Goal: Task Accomplishment & Management: Manage account settings

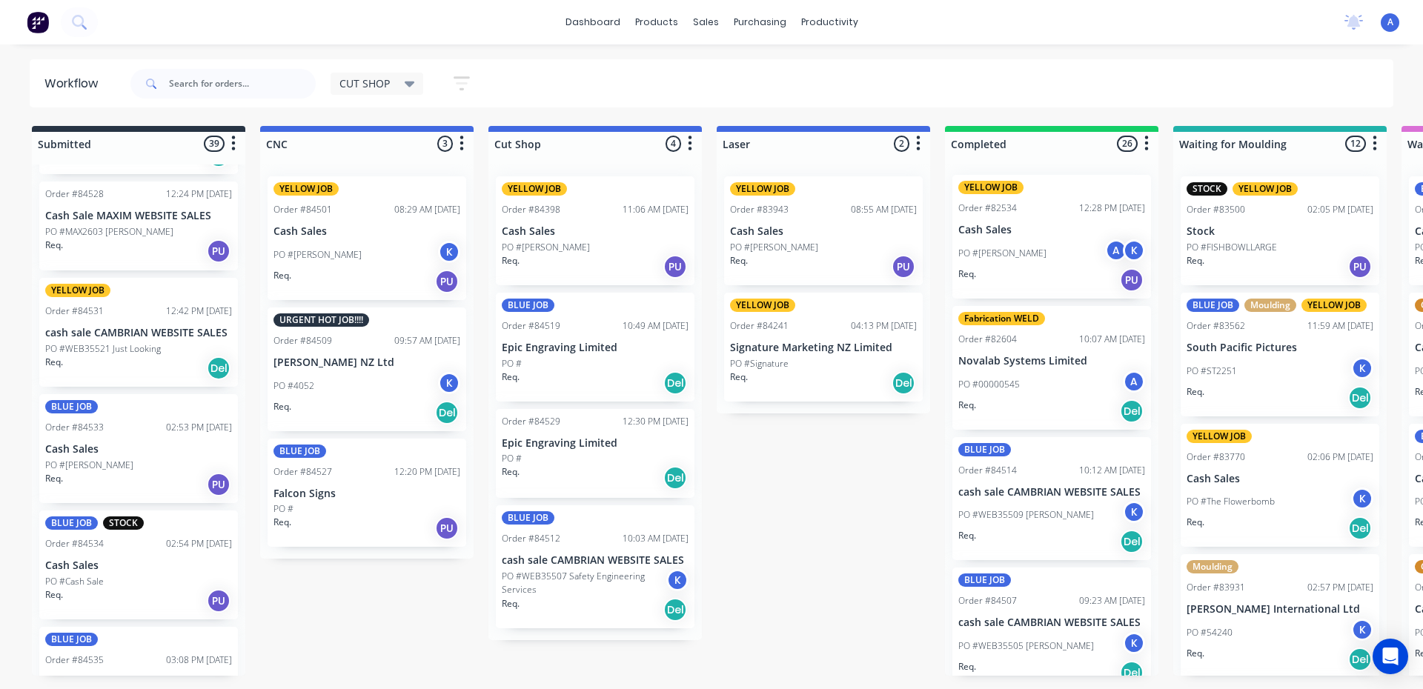
scroll to position [3064, 0]
click at [402, 83] on div "CUT SHOP" at bounding box center [377, 83] width 76 height 13
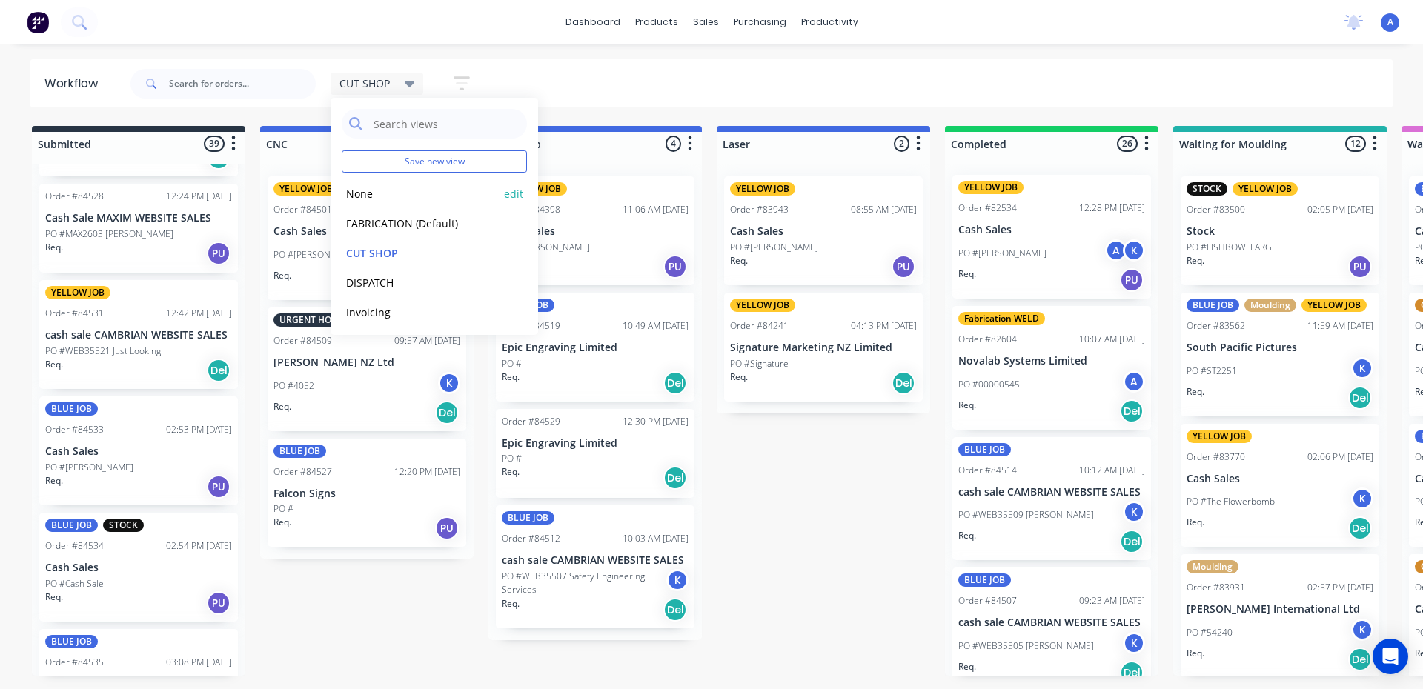
click at [364, 189] on button "None" at bounding box center [421, 193] width 158 height 17
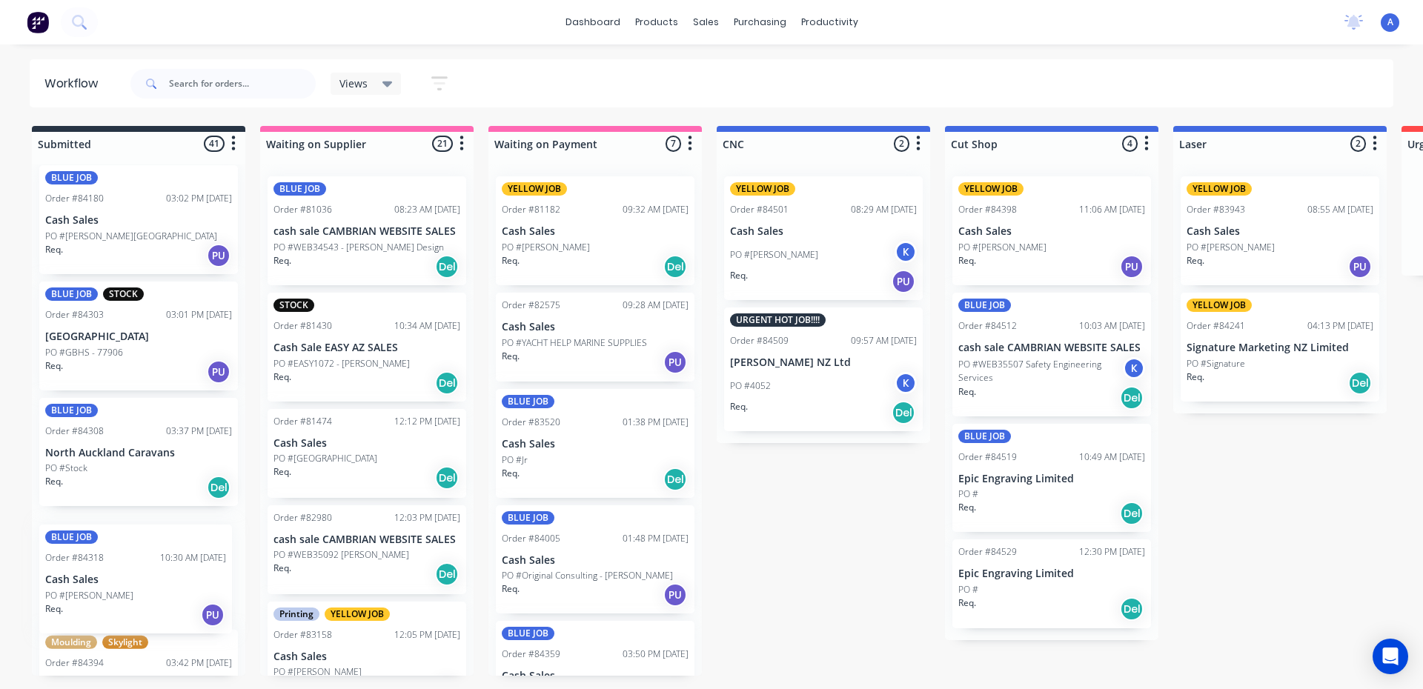
scroll to position [13, 0]
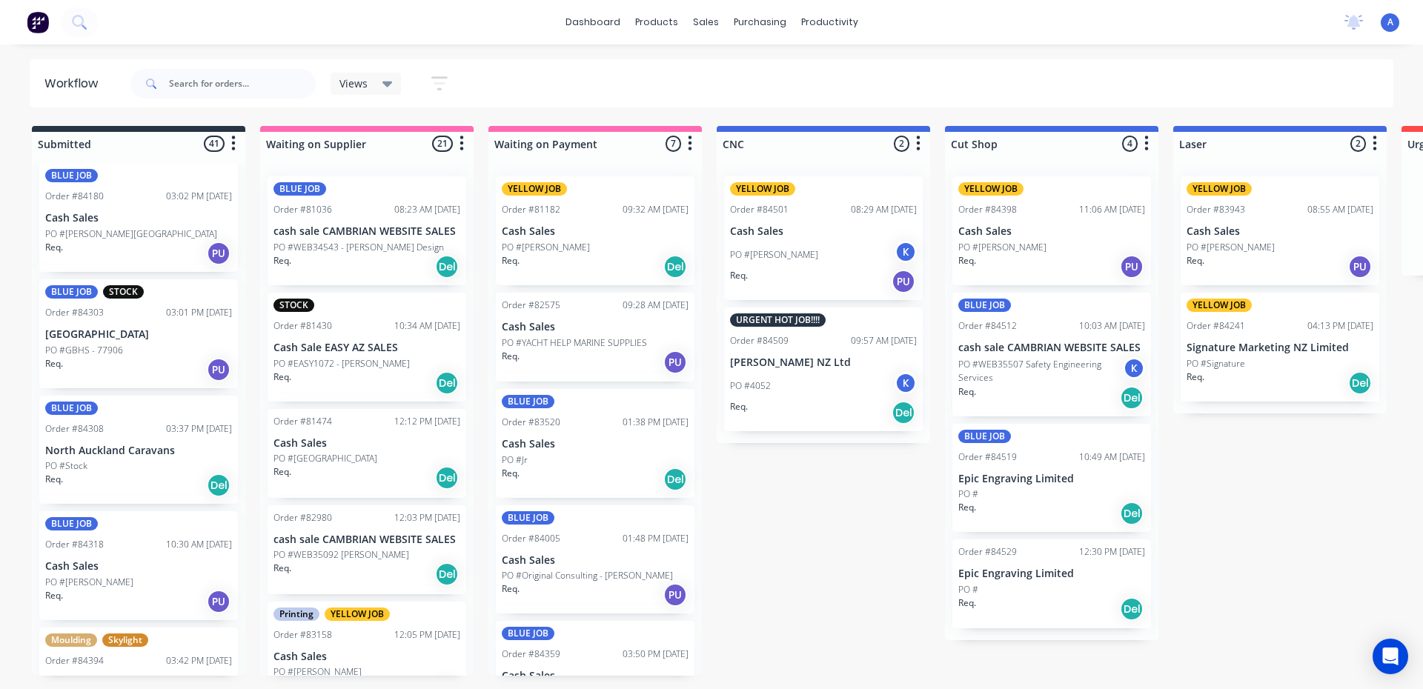
click at [130, 570] on p "Cash Sales" at bounding box center [138, 566] width 187 height 13
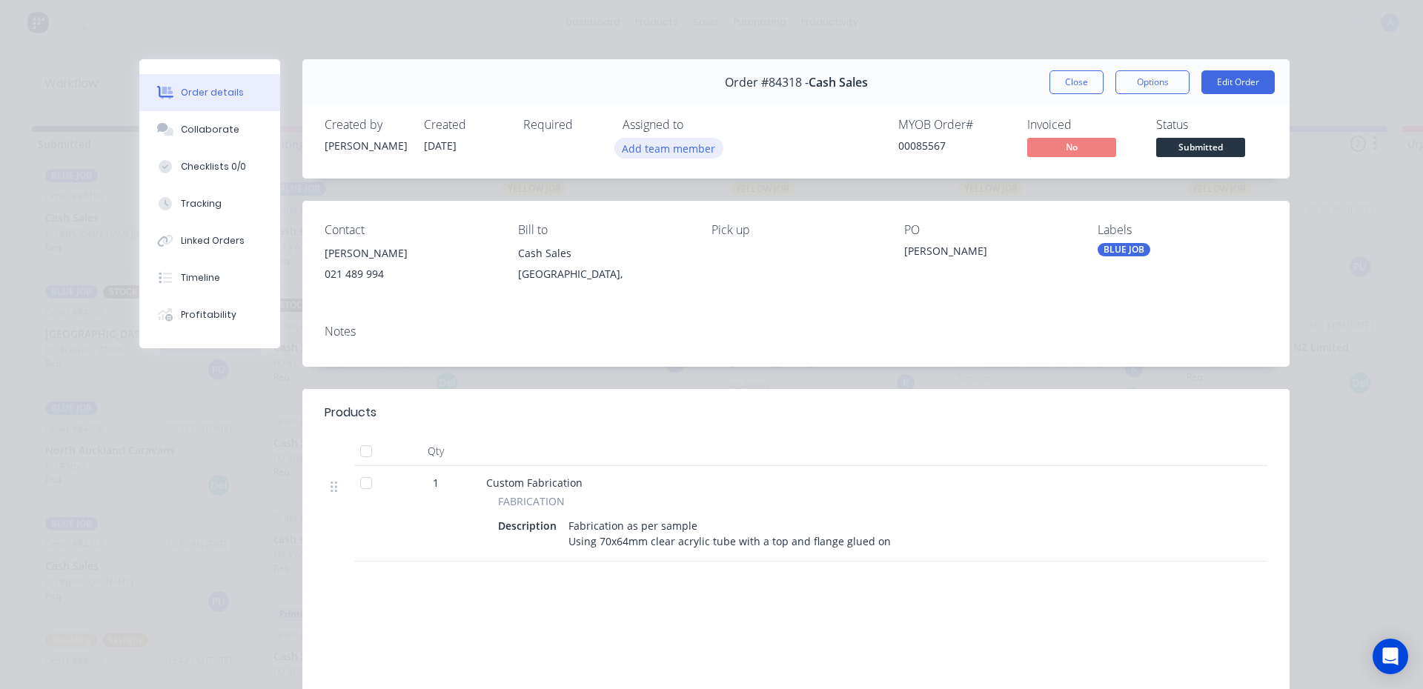
click at [660, 143] on button "Add team member" at bounding box center [668, 148] width 109 height 20
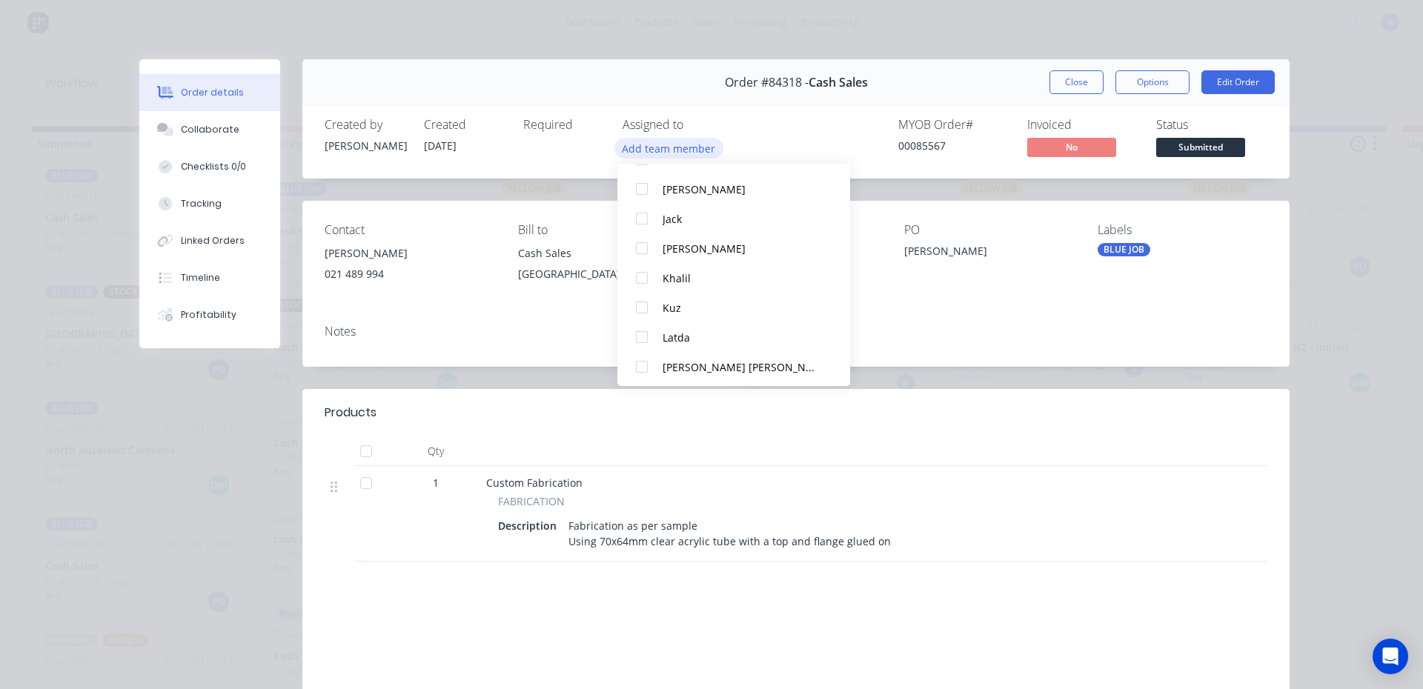
scroll to position [157, 0]
click at [671, 222] on div "Jack" at bounding box center [740, 222] width 156 height 16
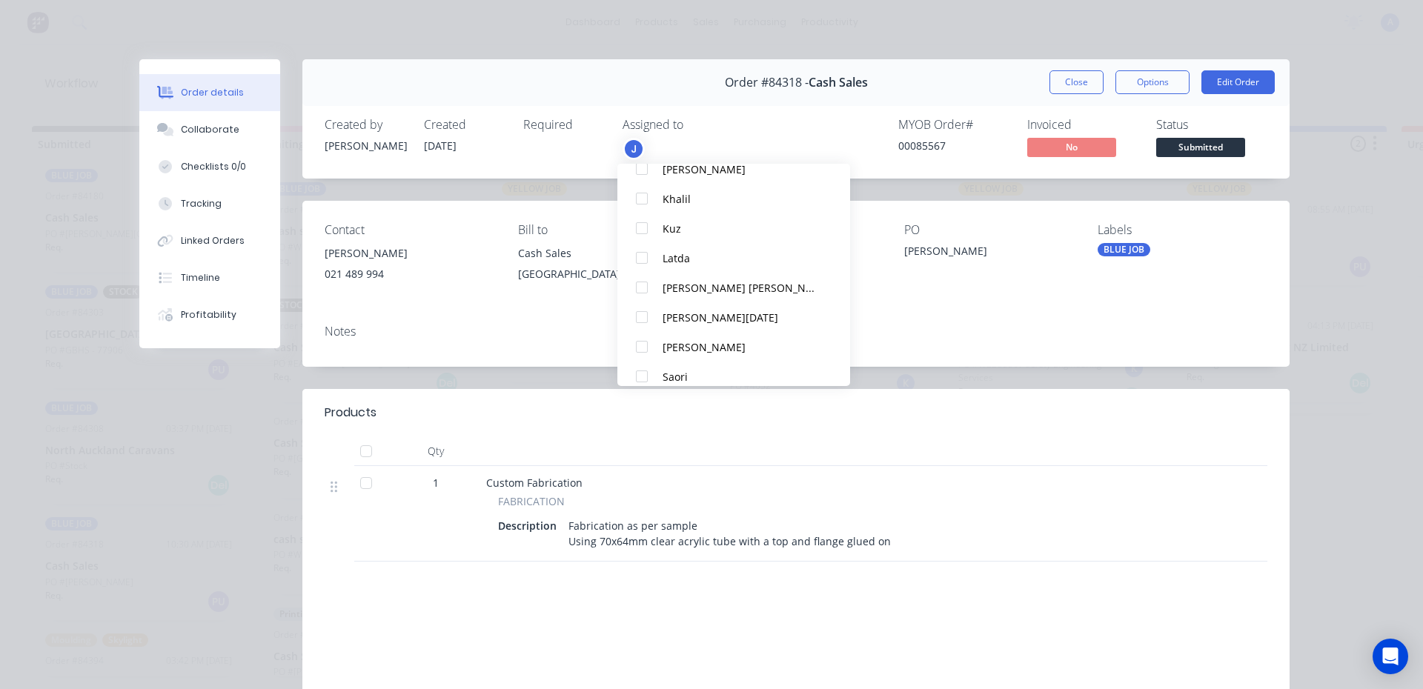
scroll to position [240, 0]
click at [702, 319] on div "[PERSON_NAME][DATE]" at bounding box center [740, 317] width 156 height 16
click at [686, 293] on div "[PERSON_NAME] (You)" at bounding box center [740, 290] width 156 height 16
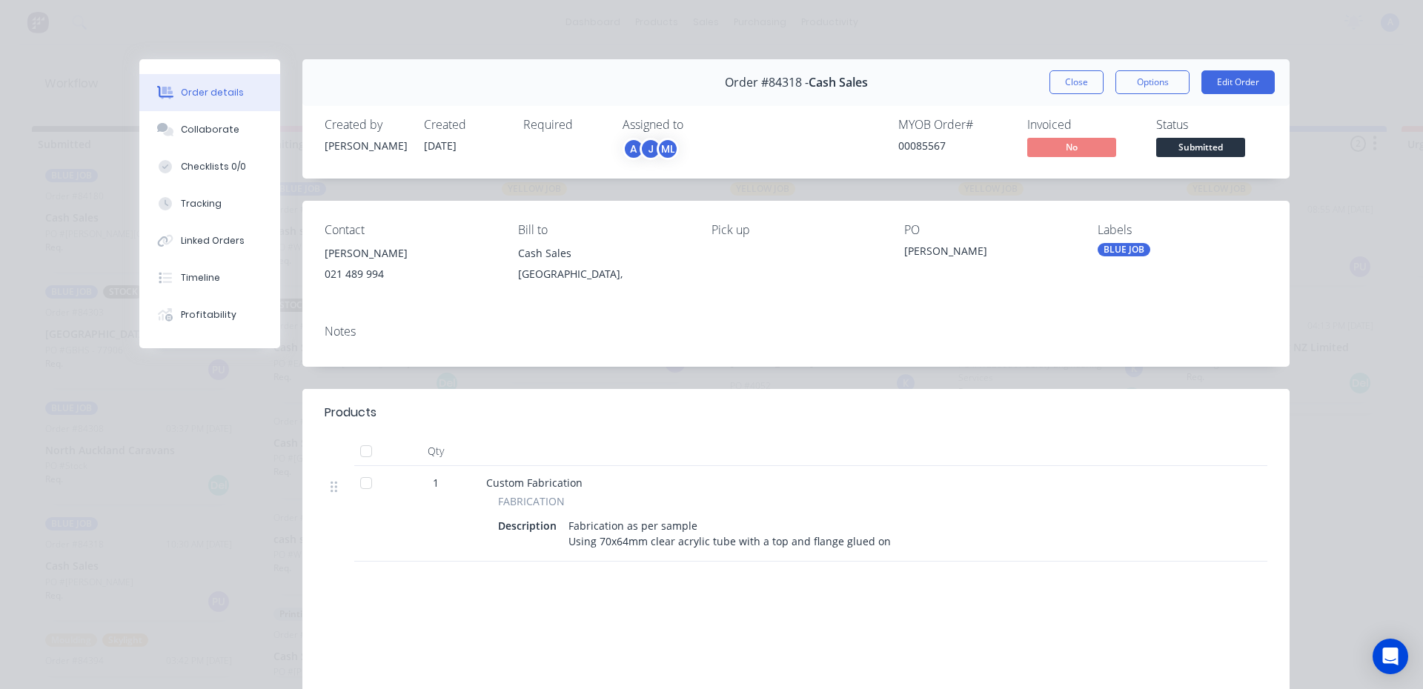
click at [1192, 150] on span "Submitted" at bounding box center [1200, 147] width 89 height 19
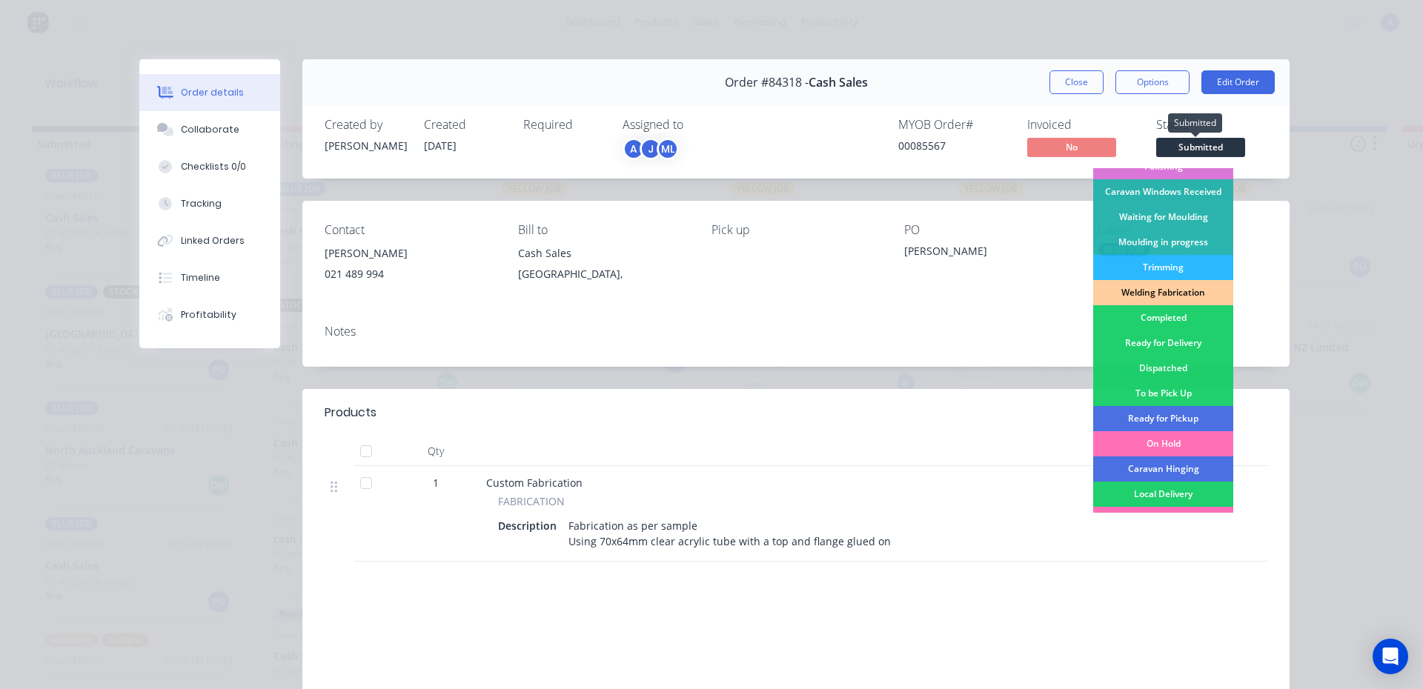
scroll to position [224, 0]
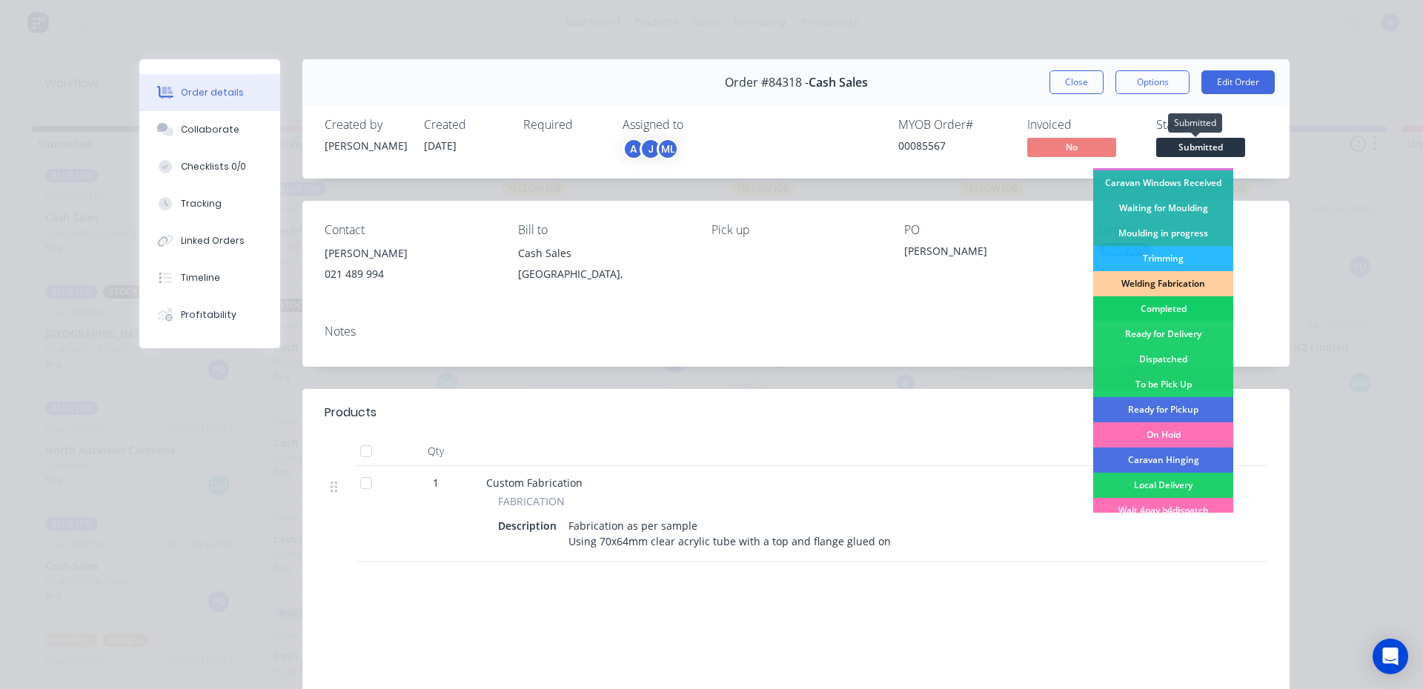
click at [1158, 306] on div "Completed" at bounding box center [1163, 308] width 140 height 25
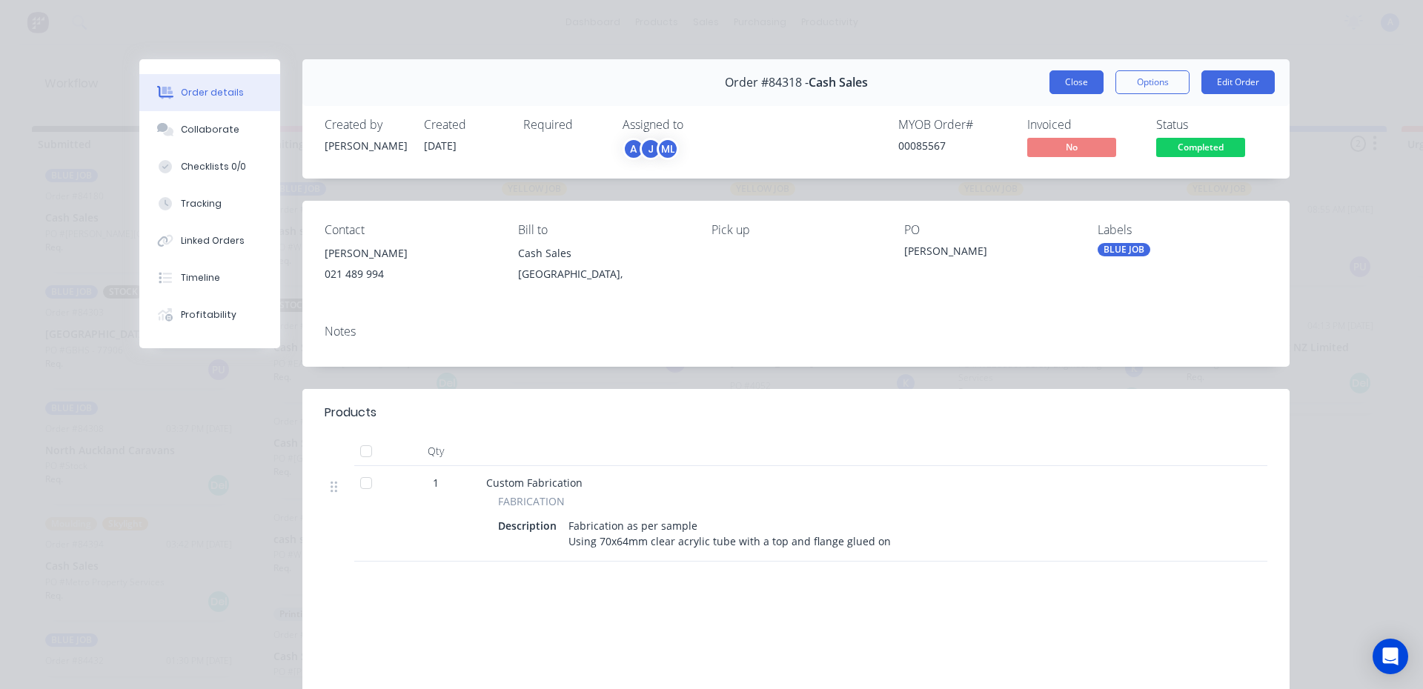
click at [1064, 79] on button "Close" at bounding box center [1076, 82] width 54 height 24
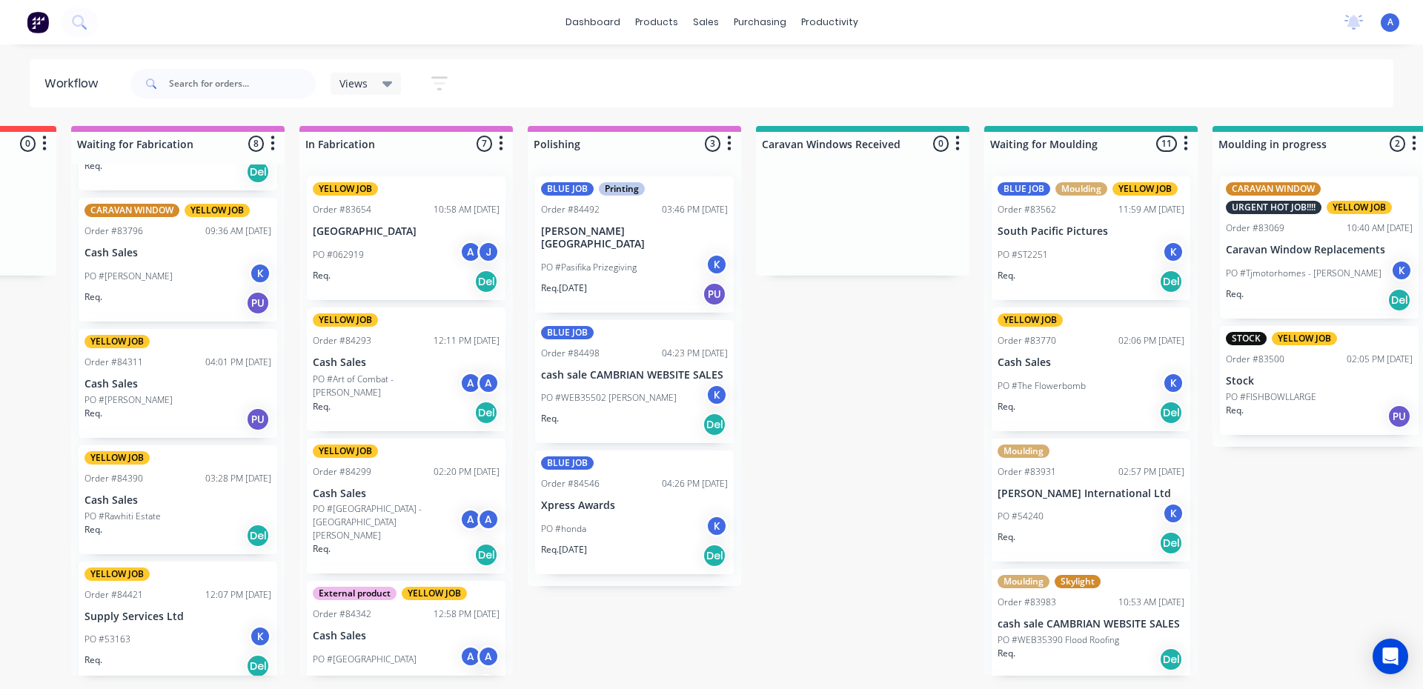
scroll to position [0, 1544]
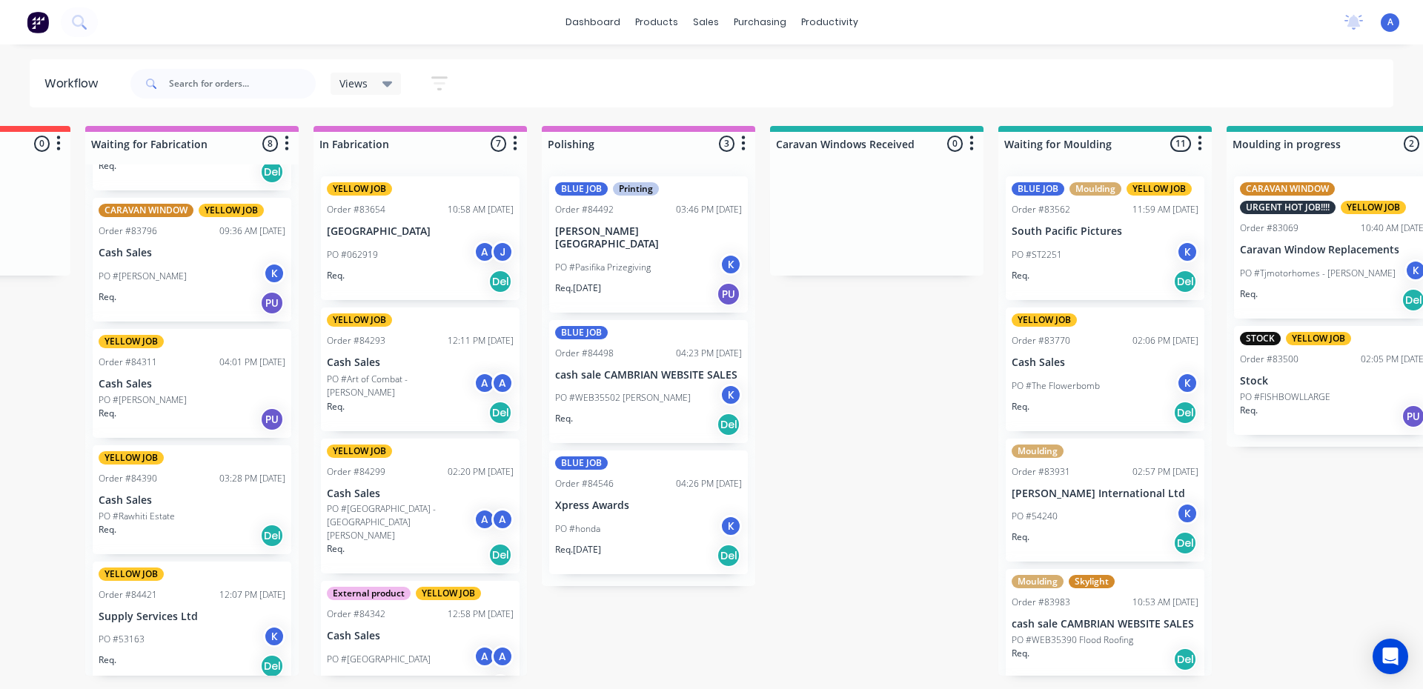
click at [362, 88] on span "Views" at bounding box center [353, 84] width 28 height 16
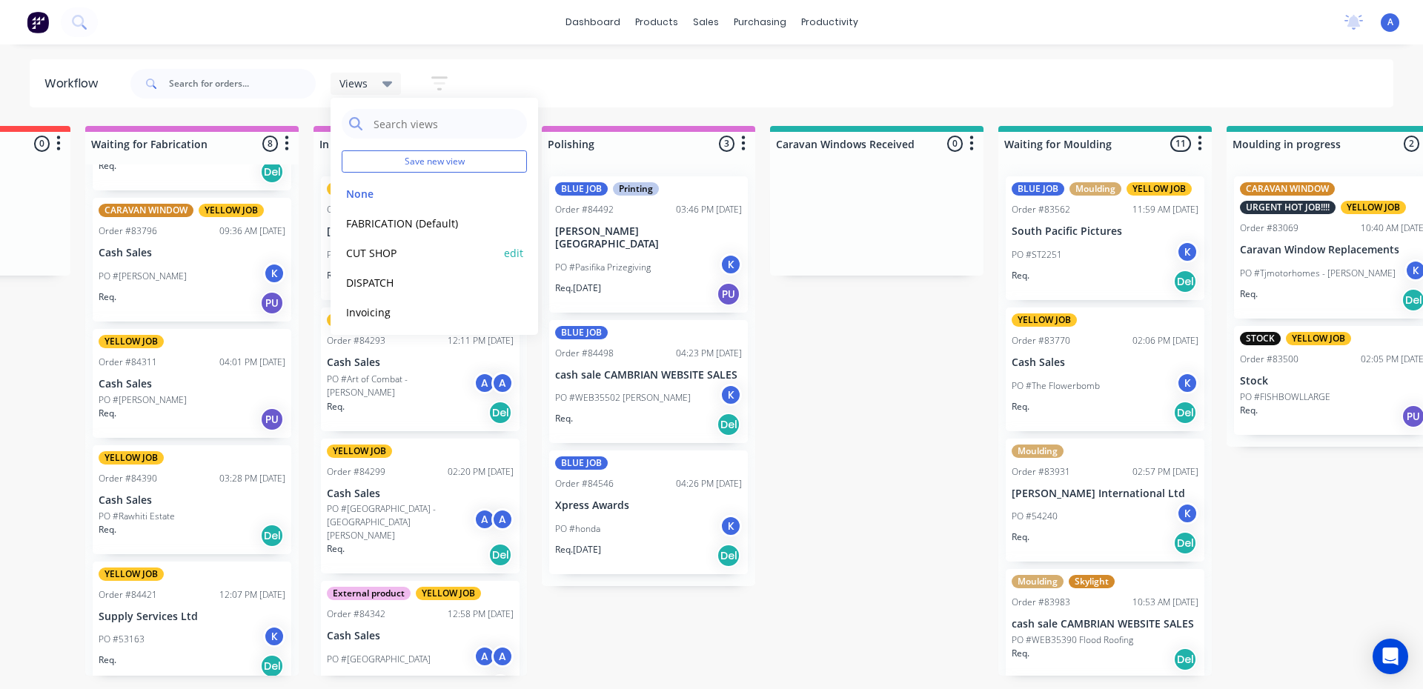
click at [400, 259] on button "CUT SHOP" at bounding box center [421, 252] width 158 height 17
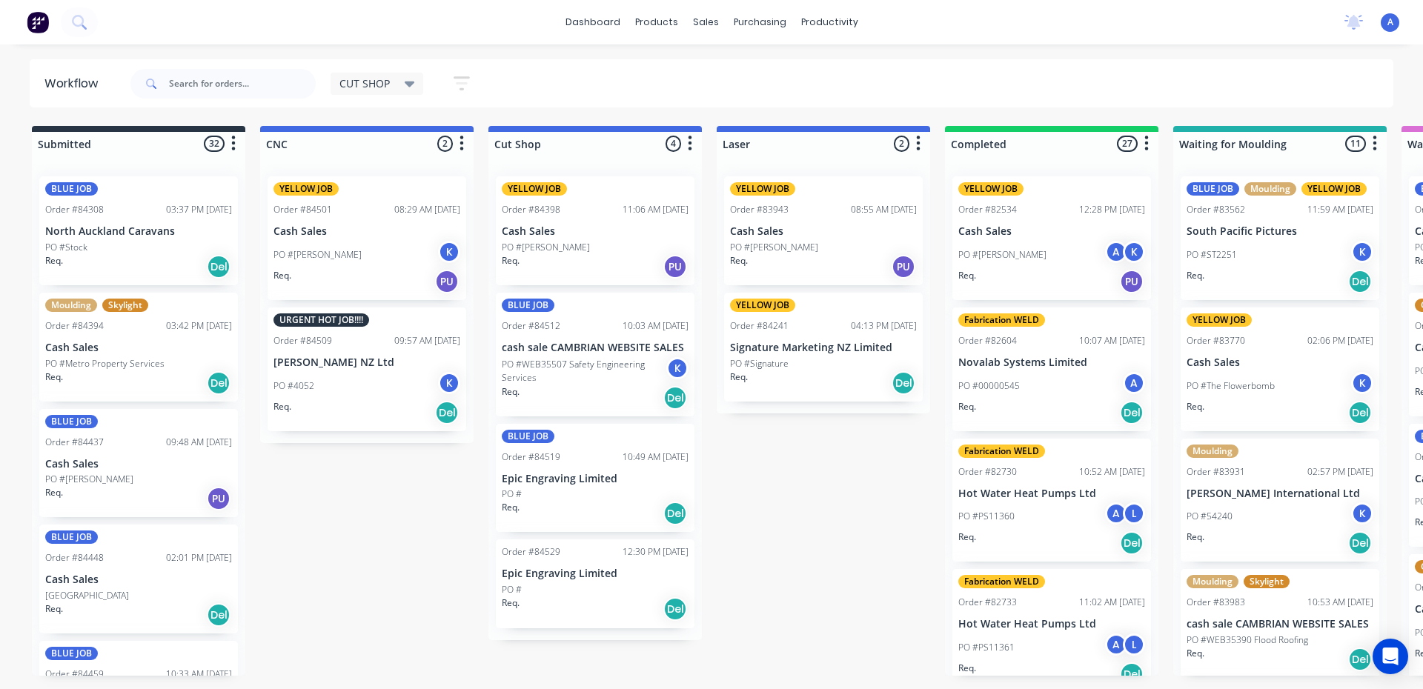
click at [519, 499] on p "PO #" at bounding box center [512, 494] width 20 height 13
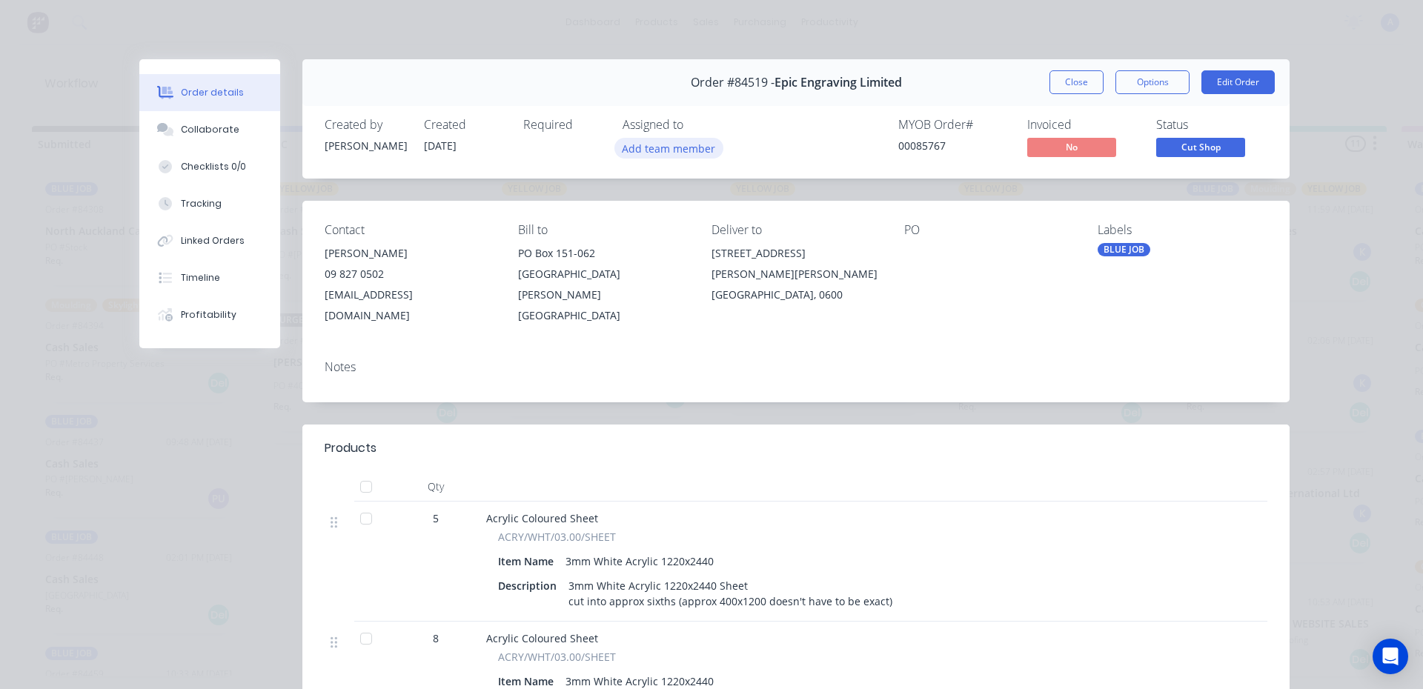
click at [680, 155] on button "Add team member" at bounding box center [668, 148] width 109 height 20
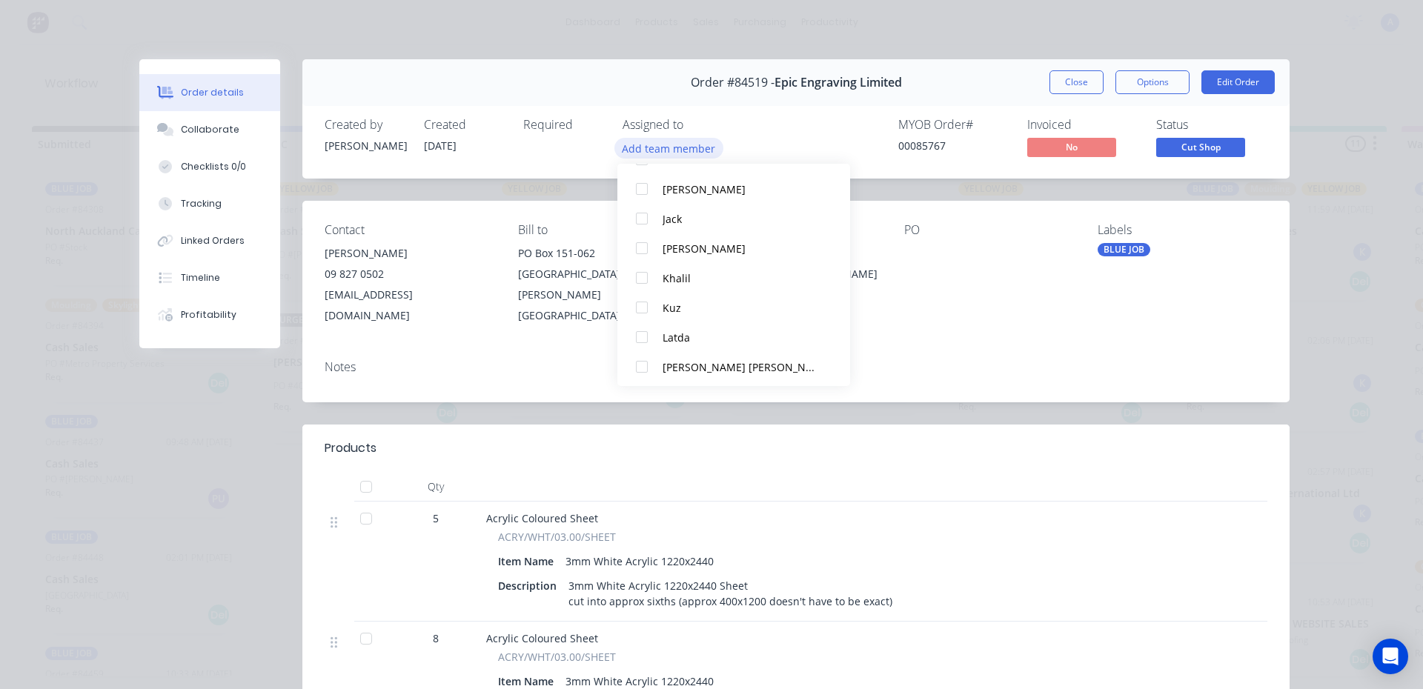
scroll to position [165, 0]
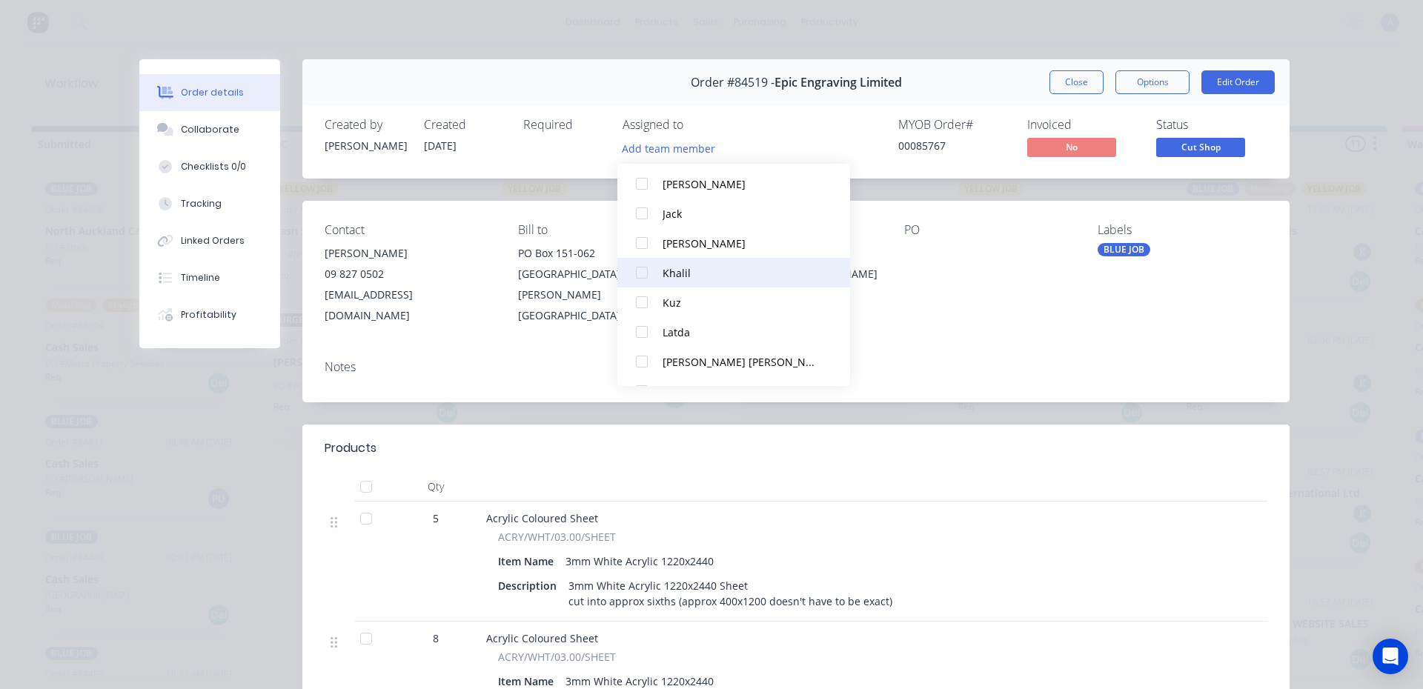
click at [678, 287] on button "Khalil" at bounding box center [733, 273] width 233 height 30
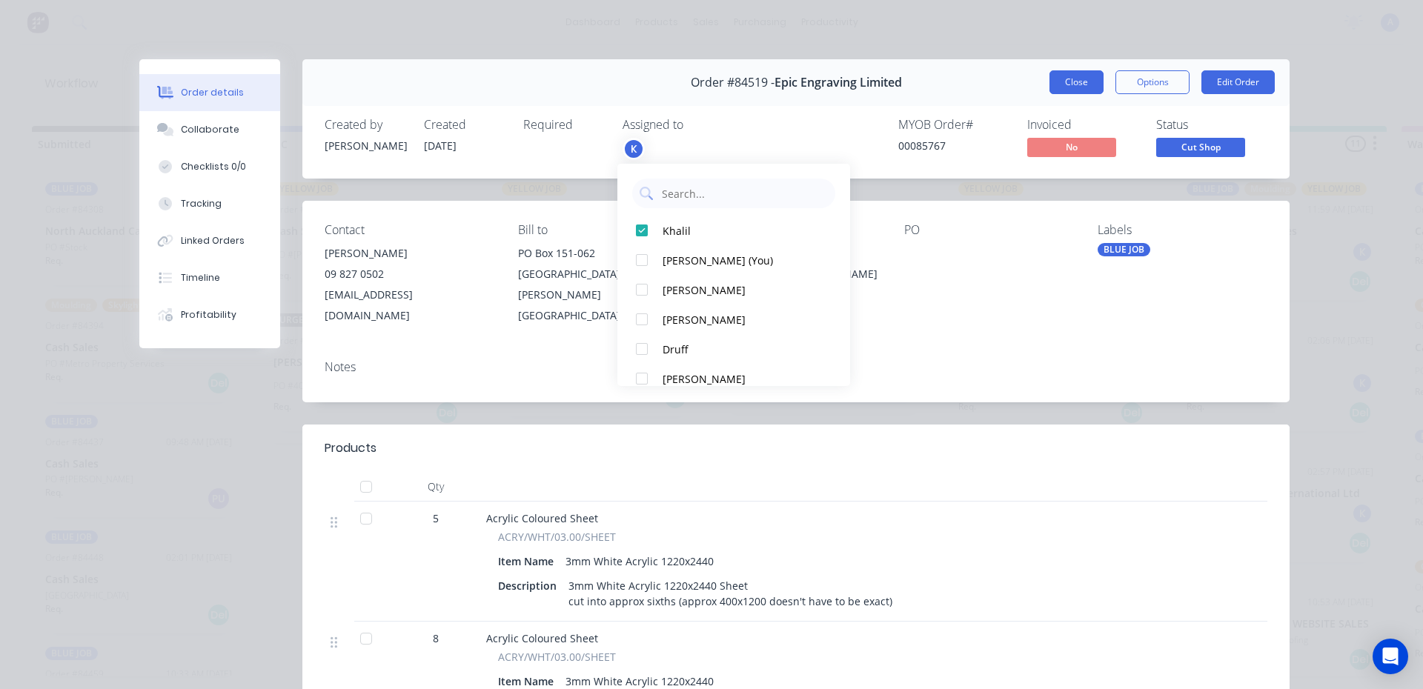
click at [1079, 83] on button "Close" at bounding box center [1076, 82] width 54 height 24
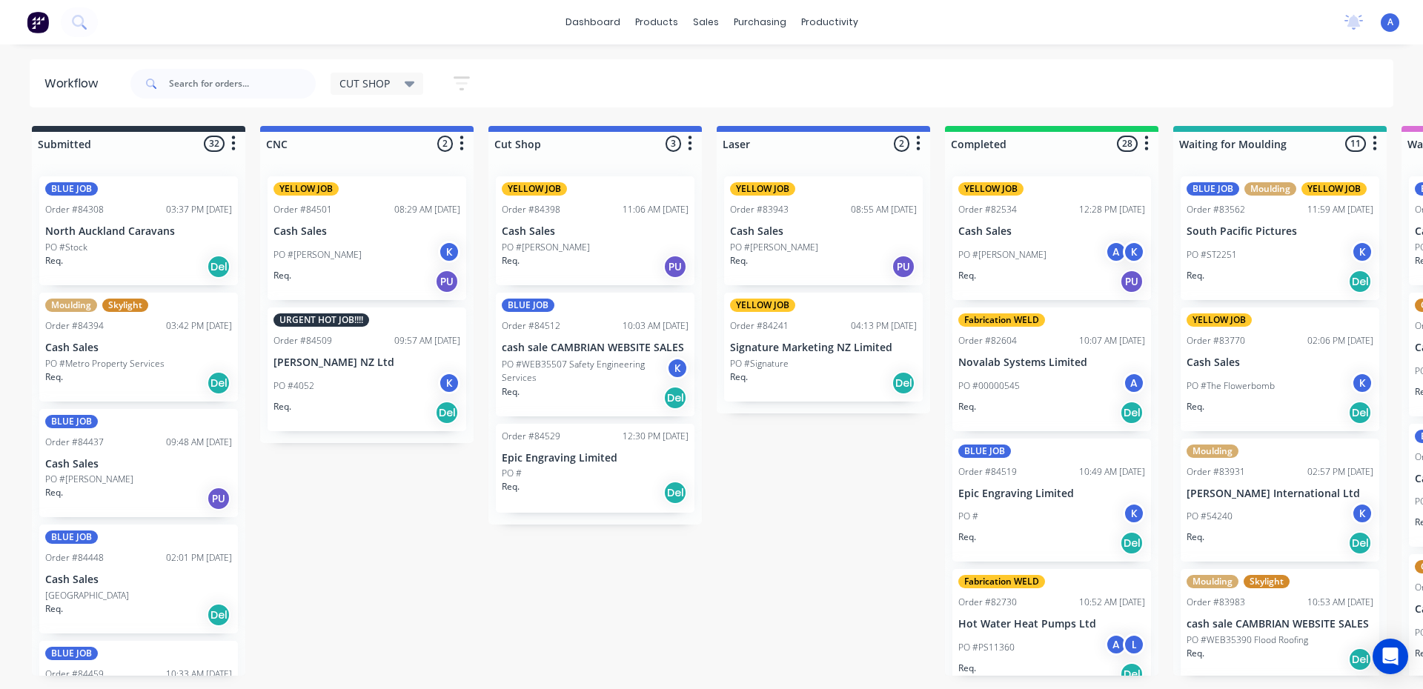
click at [538, 358] on p "PO #WEB35507 Safety Engineering Services" at bounding box center [584, 371] width 164 height 27
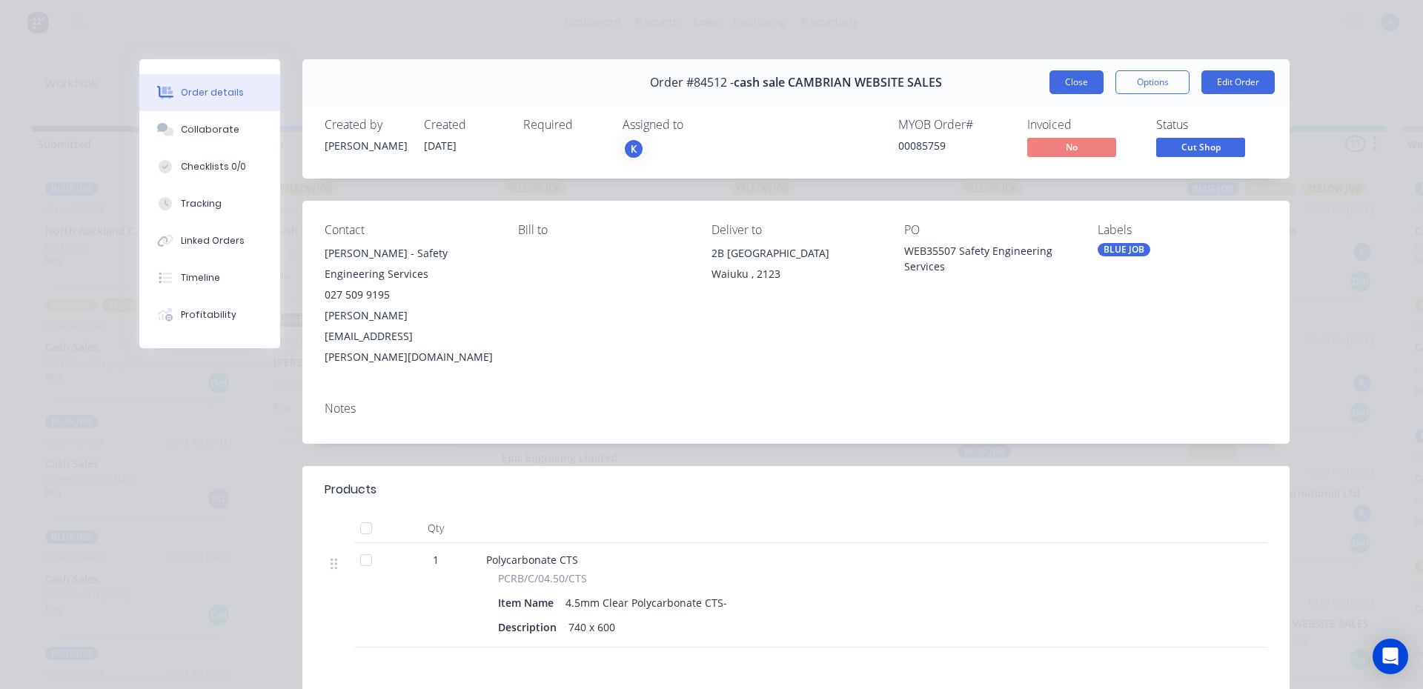
click at [1077, 90] on button "Close" at bounding box center [1076, 82] width 54 height 24
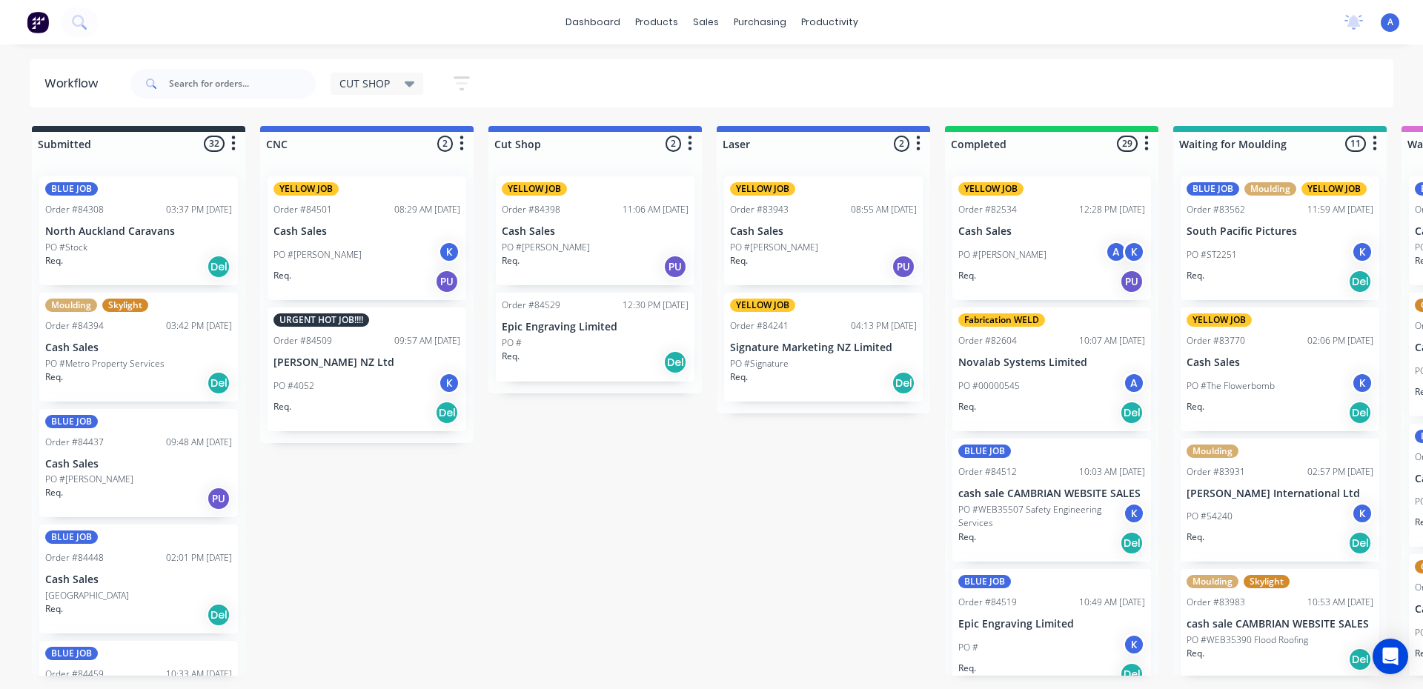
click at [605, 239] on div "YELLOW JOB Order #84398 11:06 AM [DATE] Cash Sales PO #[PERSON_NAME] Req. PU" at bounding box center [595, 230] width 199 height 109
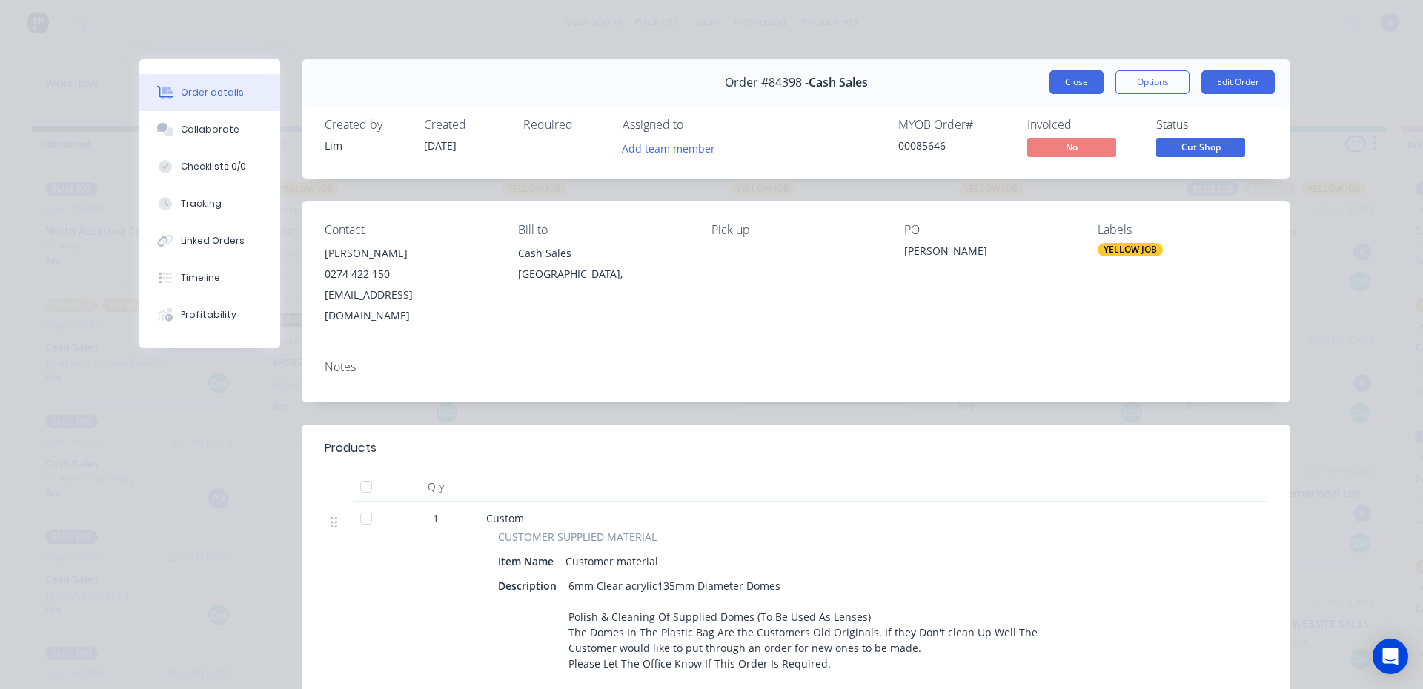
click at [1085, 81] on button "Close" at bounding box center [1076, 82] width 54 height 24
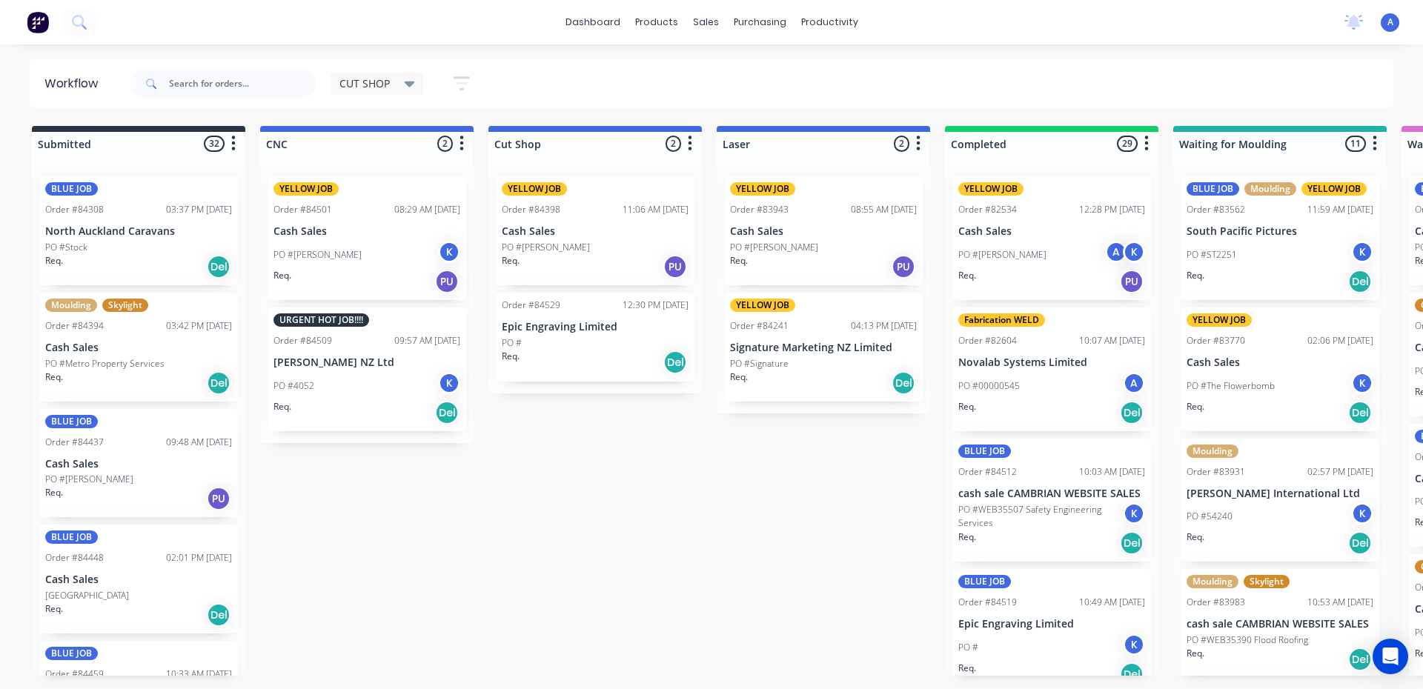
click at [629, 242] on div "PO #[PERSON_NAME]" at bounding box center [595, 247] width 187 height 13
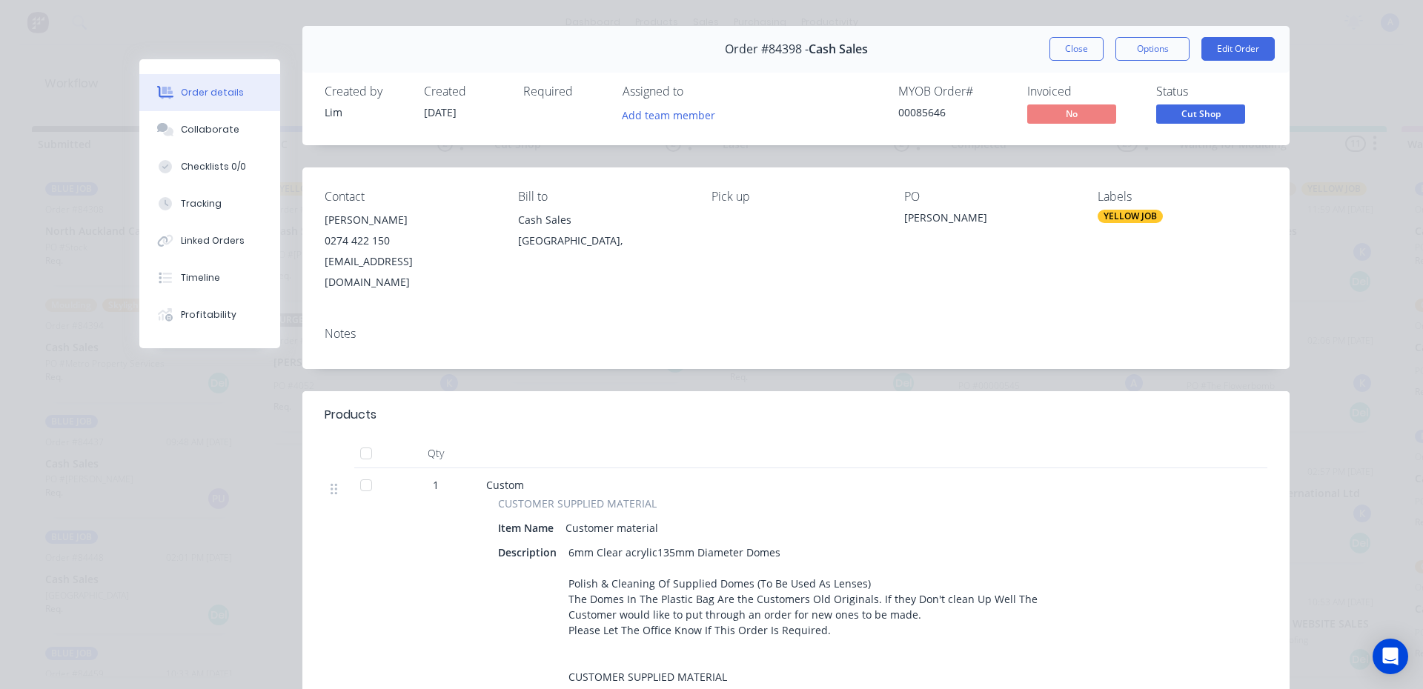
scroll to position [72, 0]
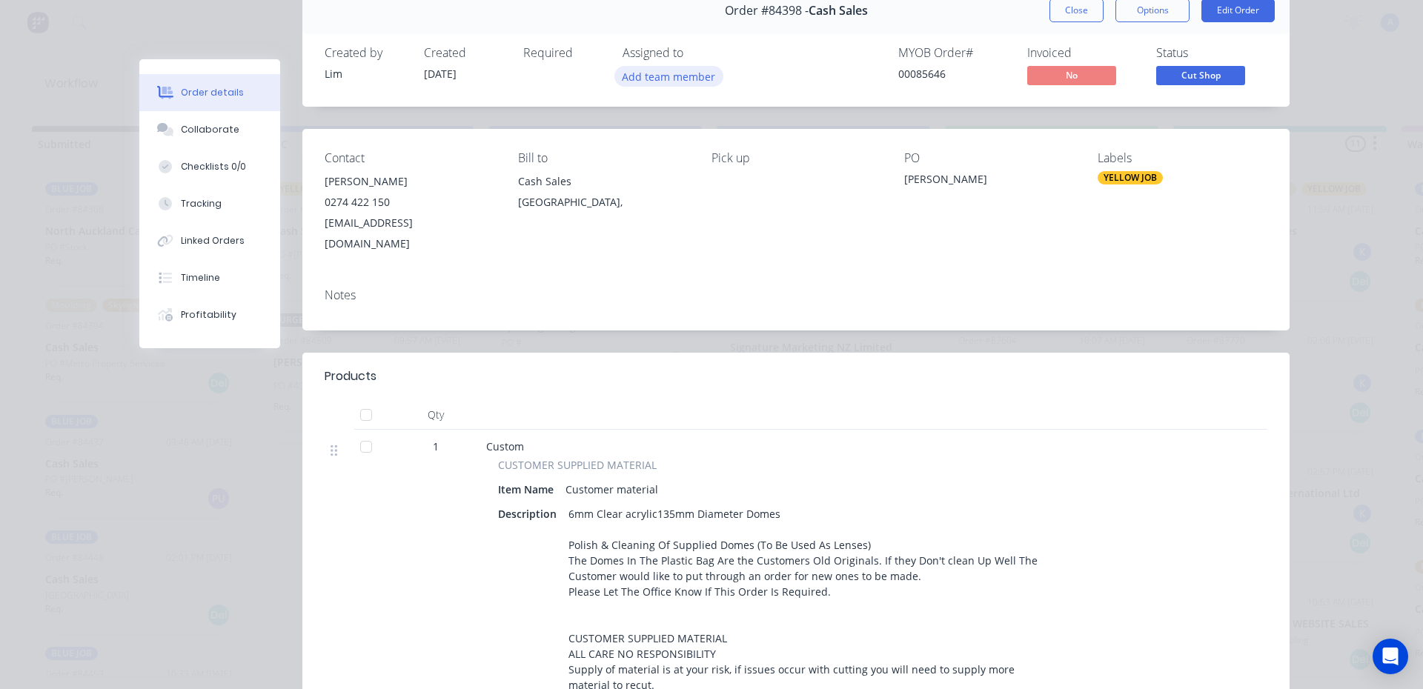
click at [672, 76] on button "Add team member" at bounding box center [668, 76] width 109 height 20
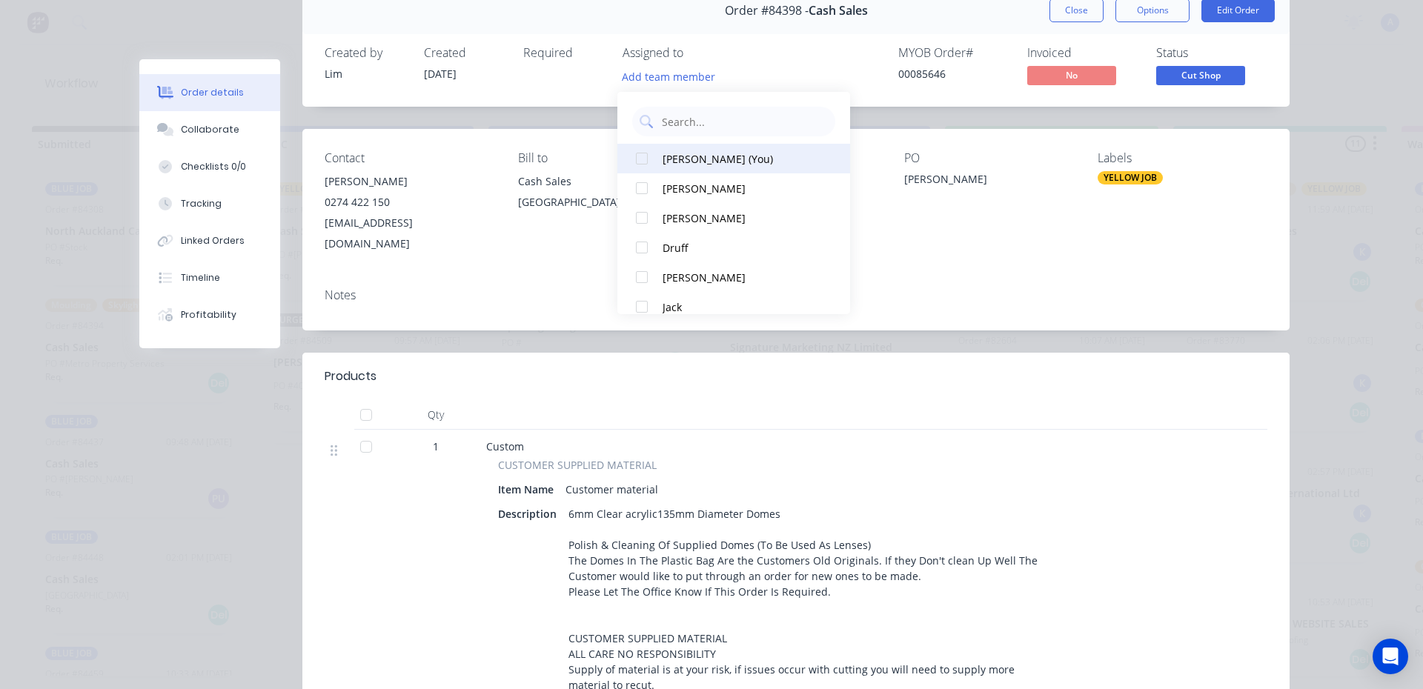
click at [699, 158] on div "[PERSON_NAME] (You)" at bounding box center [740, 159] width 156 height 16
click at [1212, 70] on span "Cut Shop" at bounding box center [1200, 75] width 89 height 19
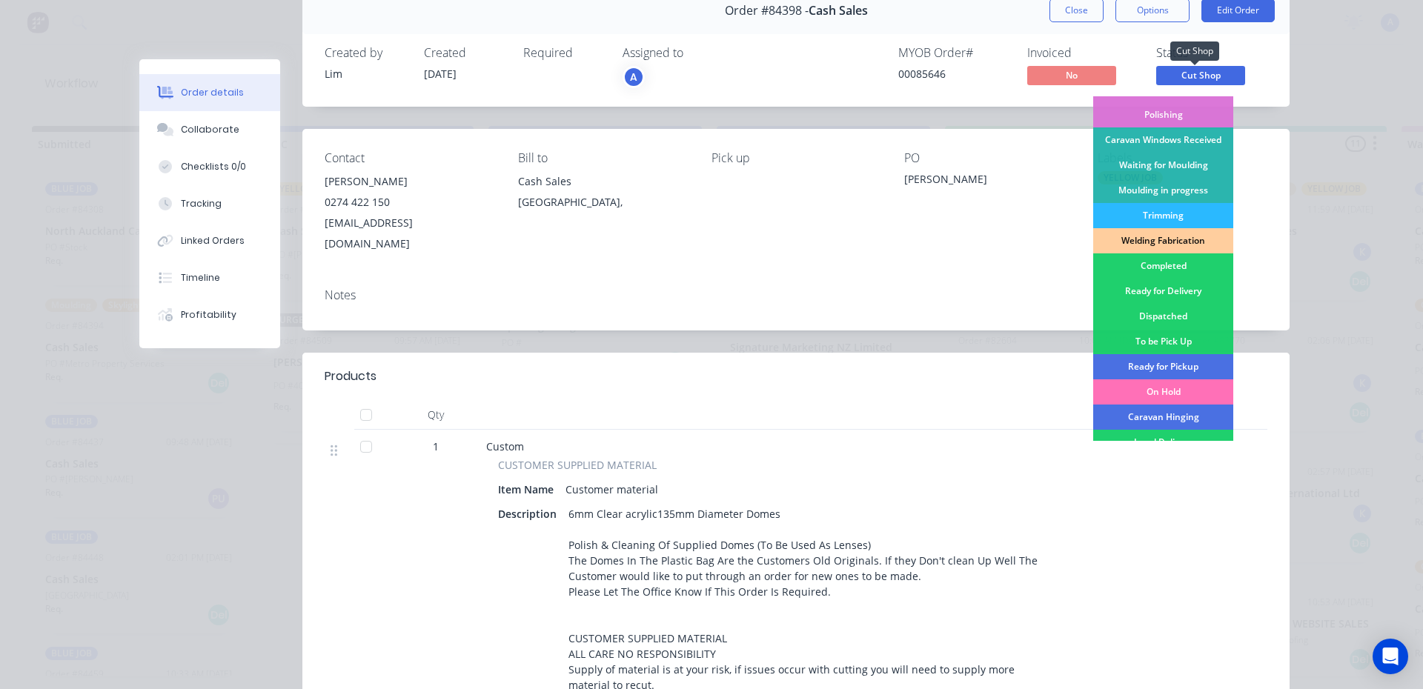
scroll to position [239, 0]
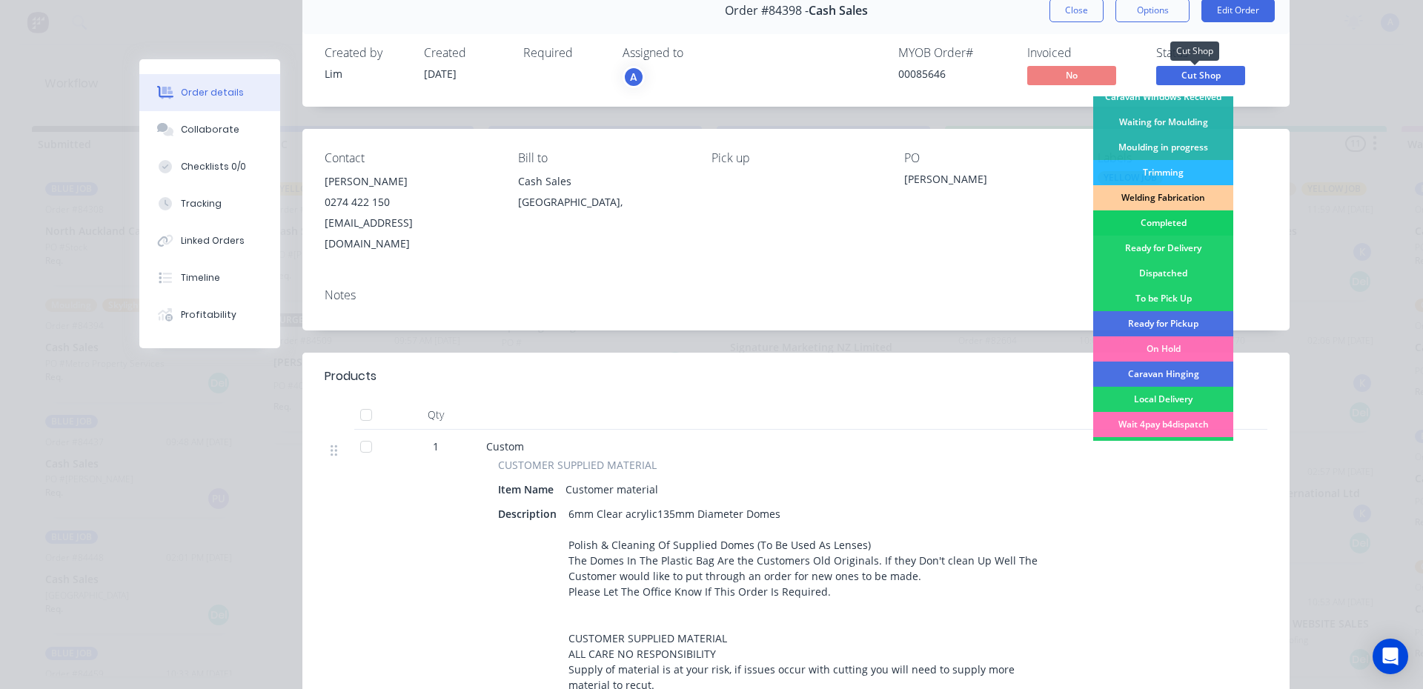
click at [1165, 217] on div "Completed" at bounding box center [1163, 222] width 140 height 25
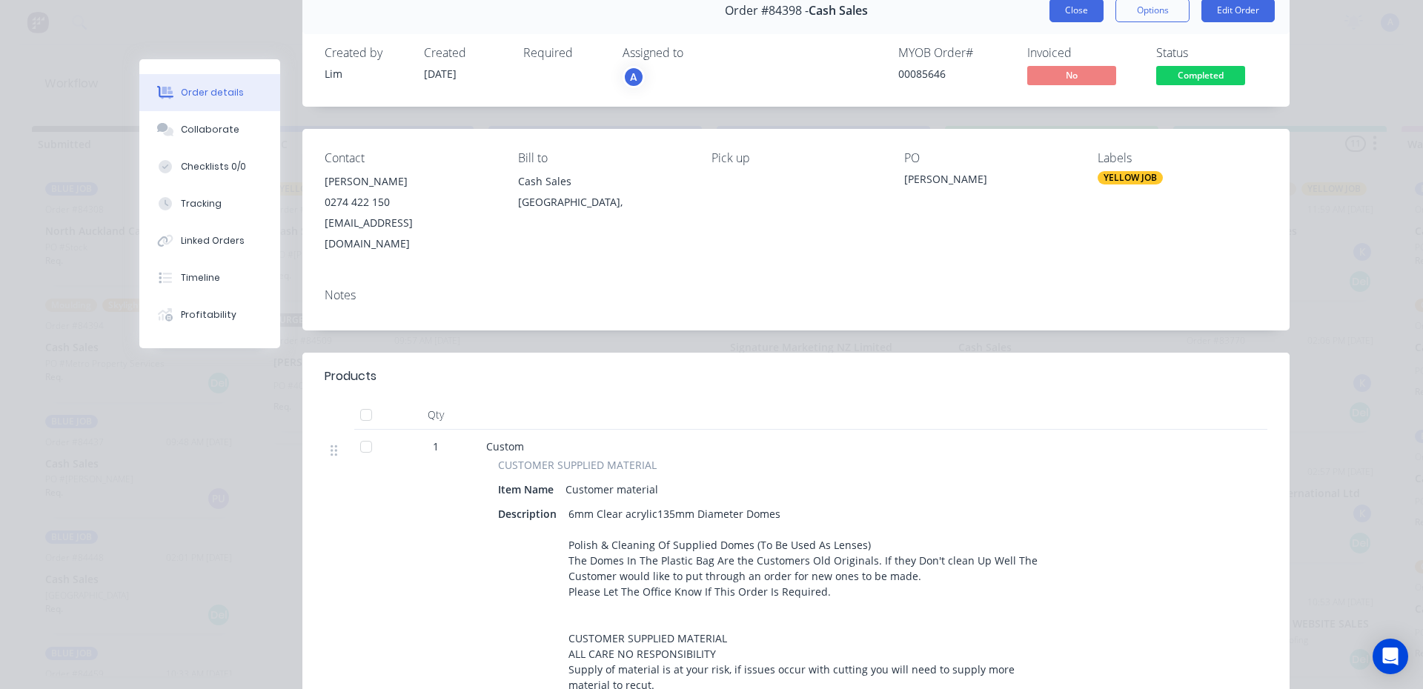
click at [1069, 16] on button "Close" at bounding box center [1076, 11] width 54 height 24
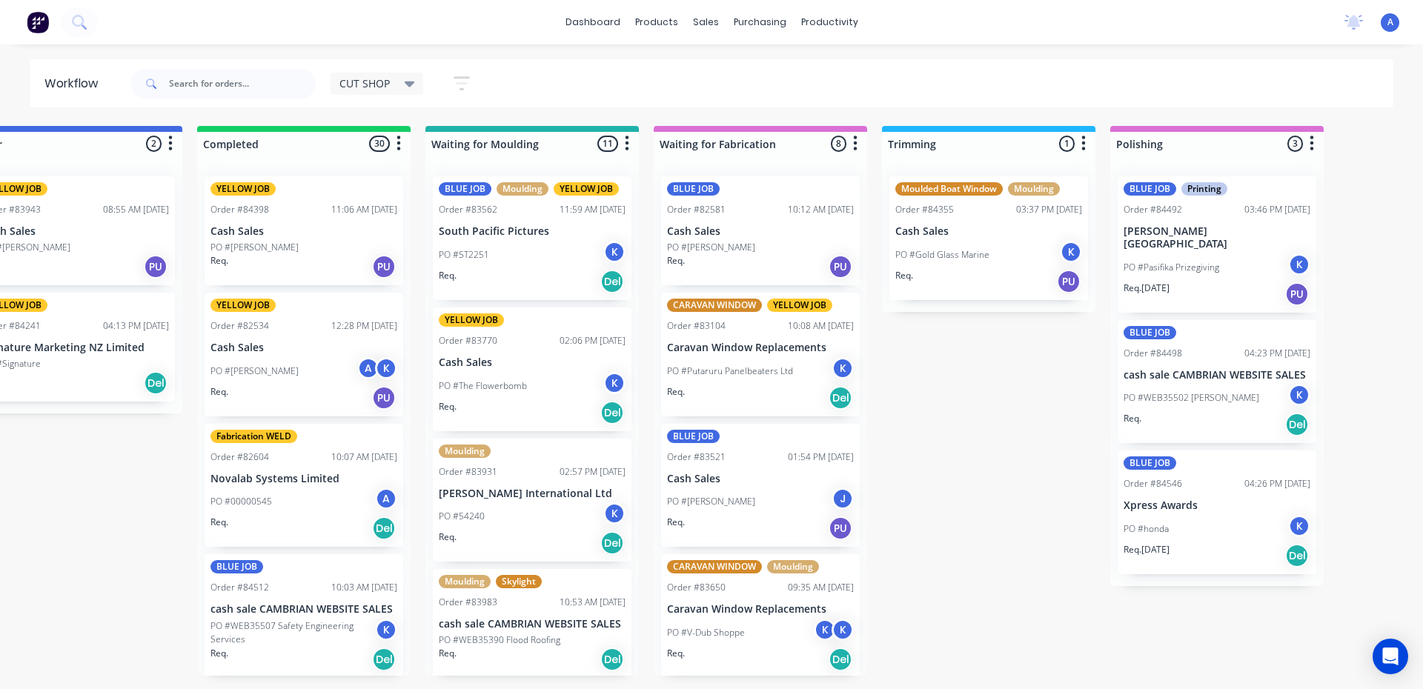
scroll to position [0, 744]
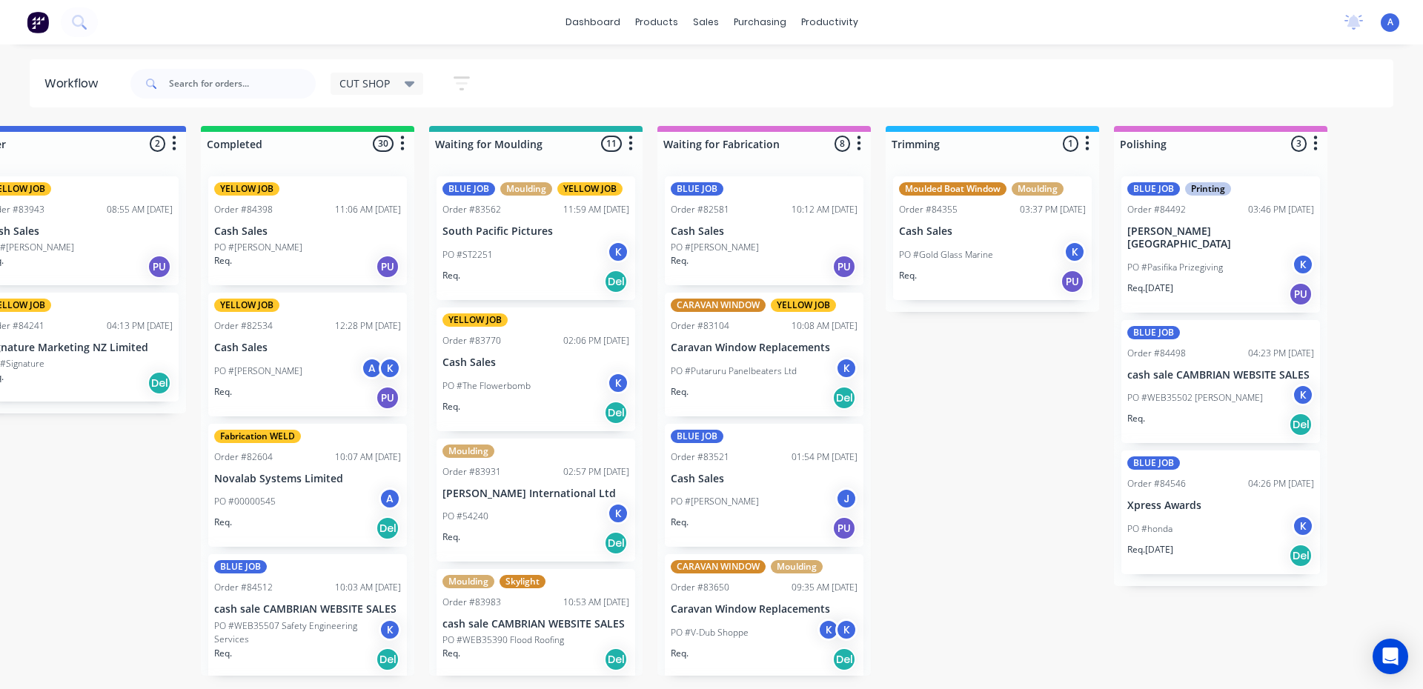
click at [352, 237] on p "Cash Sales" at bounding box center [307, 231] width 187 height 13
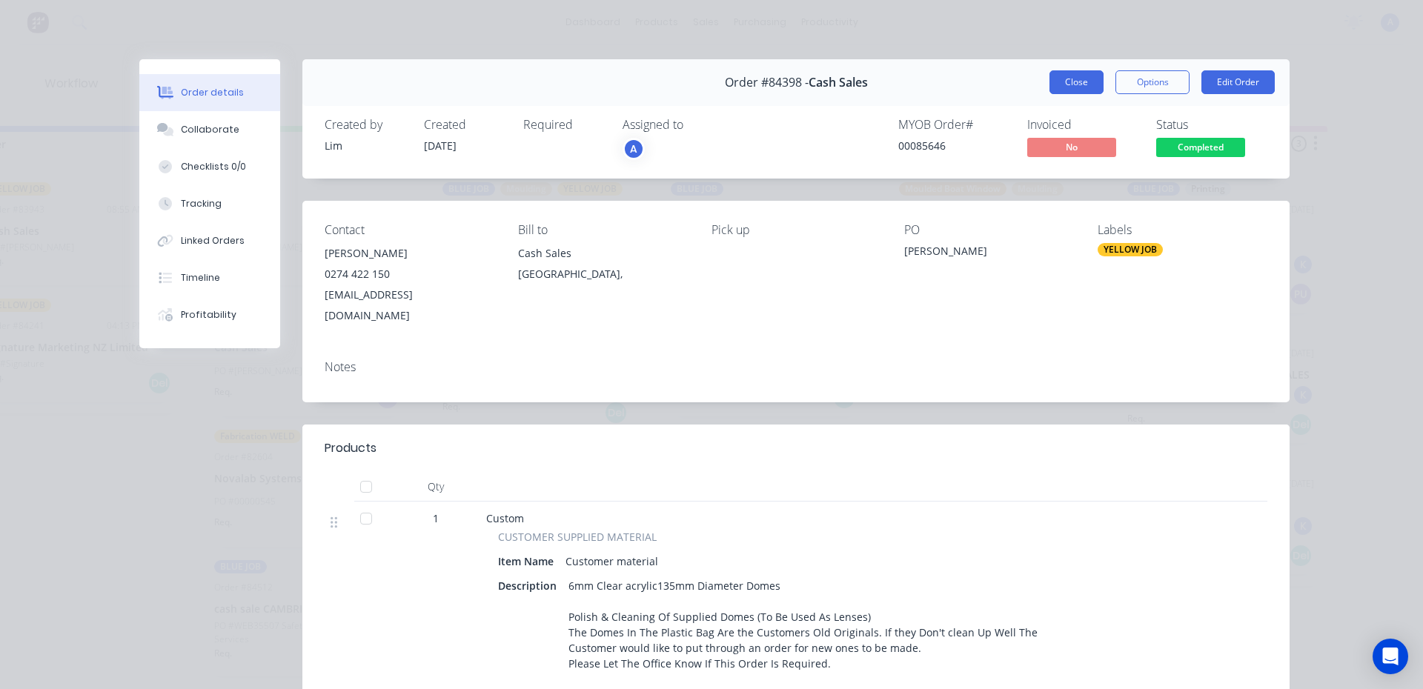
click at [1076, 82] on button "Close" at bounding box center [1076, 82] width 54 height 24
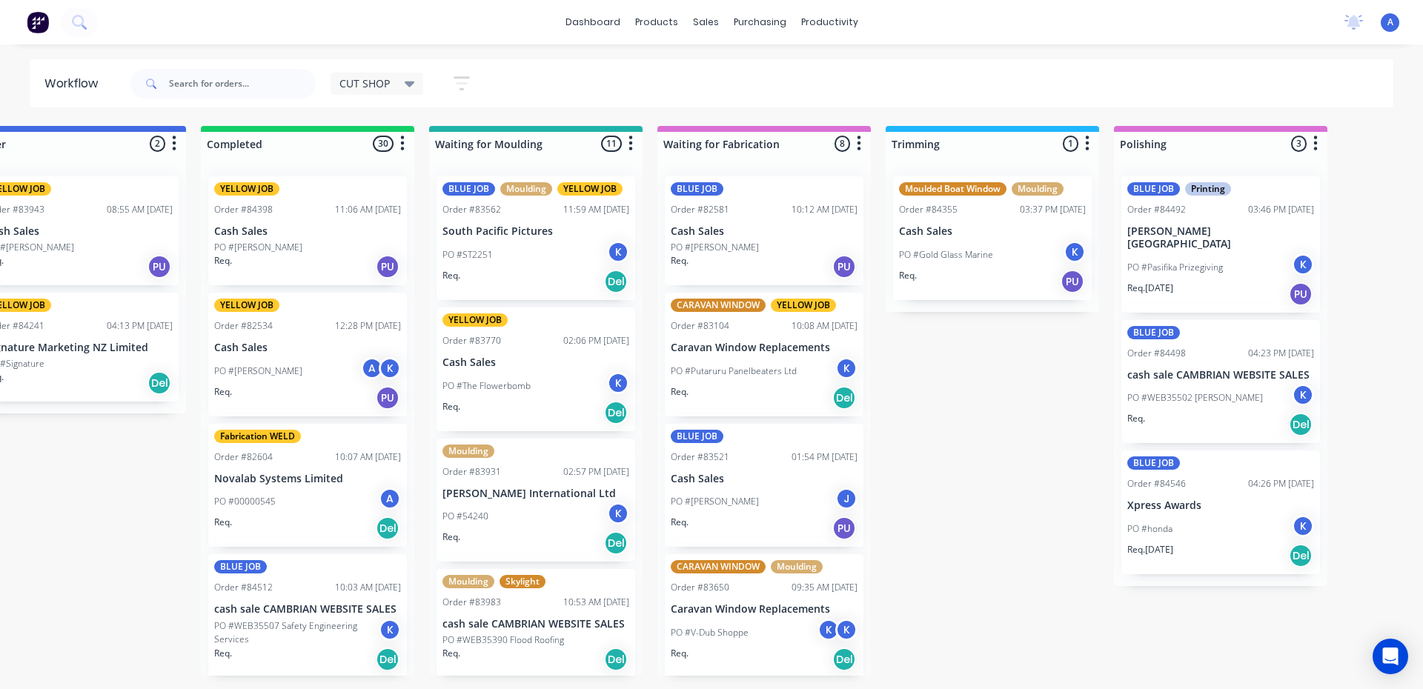
click at [350, 236] on p "Cash Sales" at bounding box center [307, 231] width 187 height 13
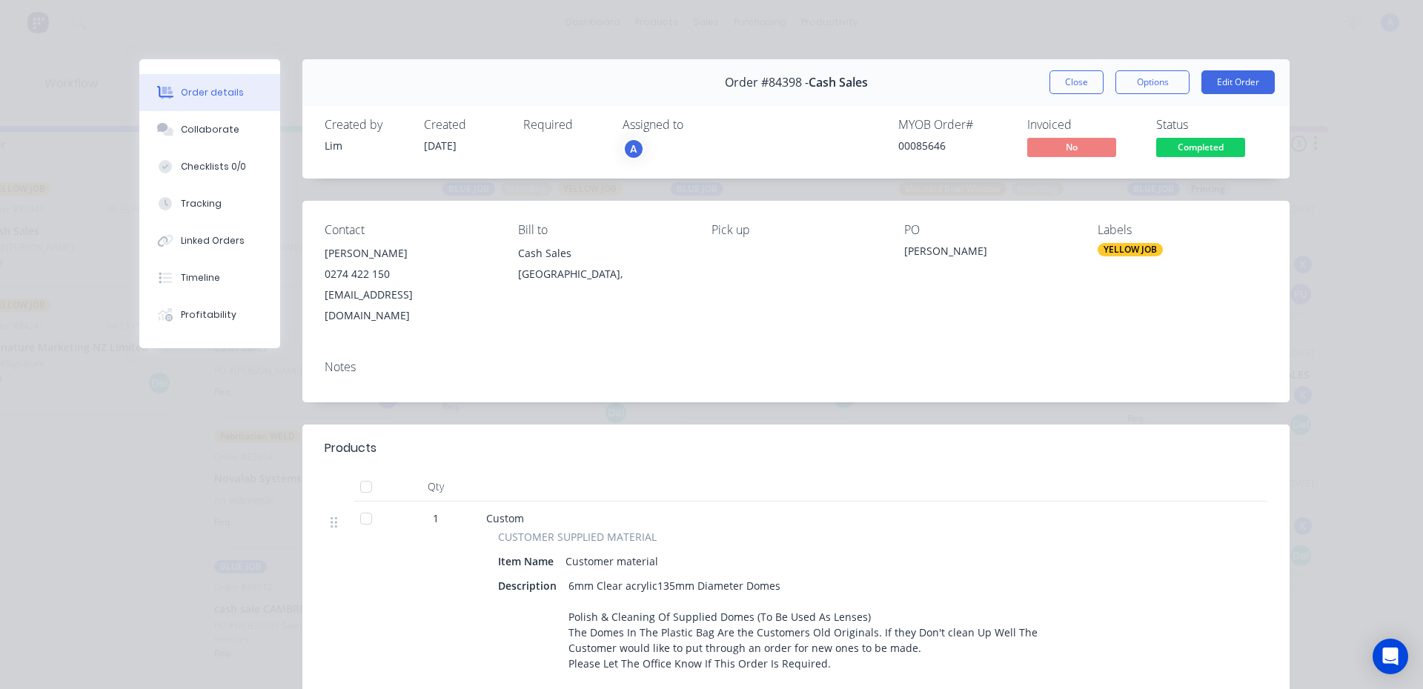
click at [628, 148] on div "A" at bounding box center [633, 149] width 22 height 22
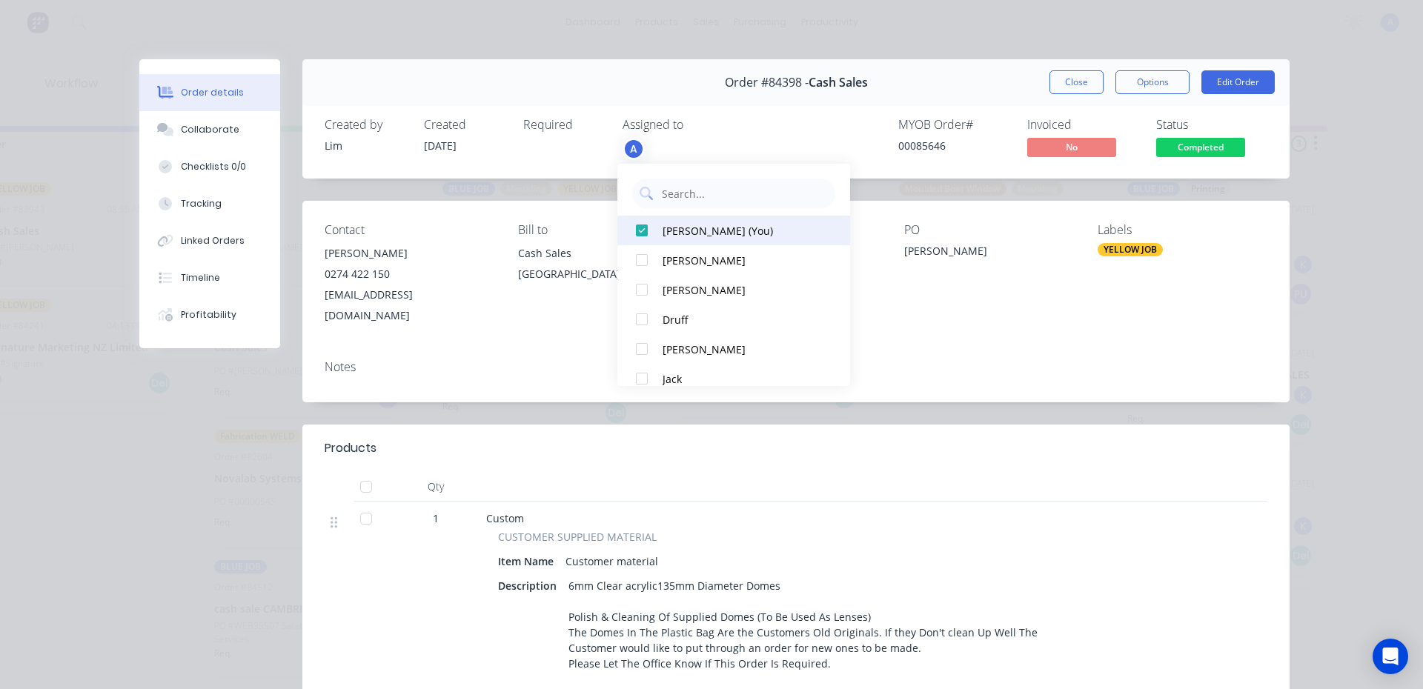
click at [711, 235] on div "[PERSON_NAME] (You)" at bounding box center [740, 231] width 156 height 16
click at [1068, 81] on button "Close" at bounding box center [1076, 82] width 54 height 24
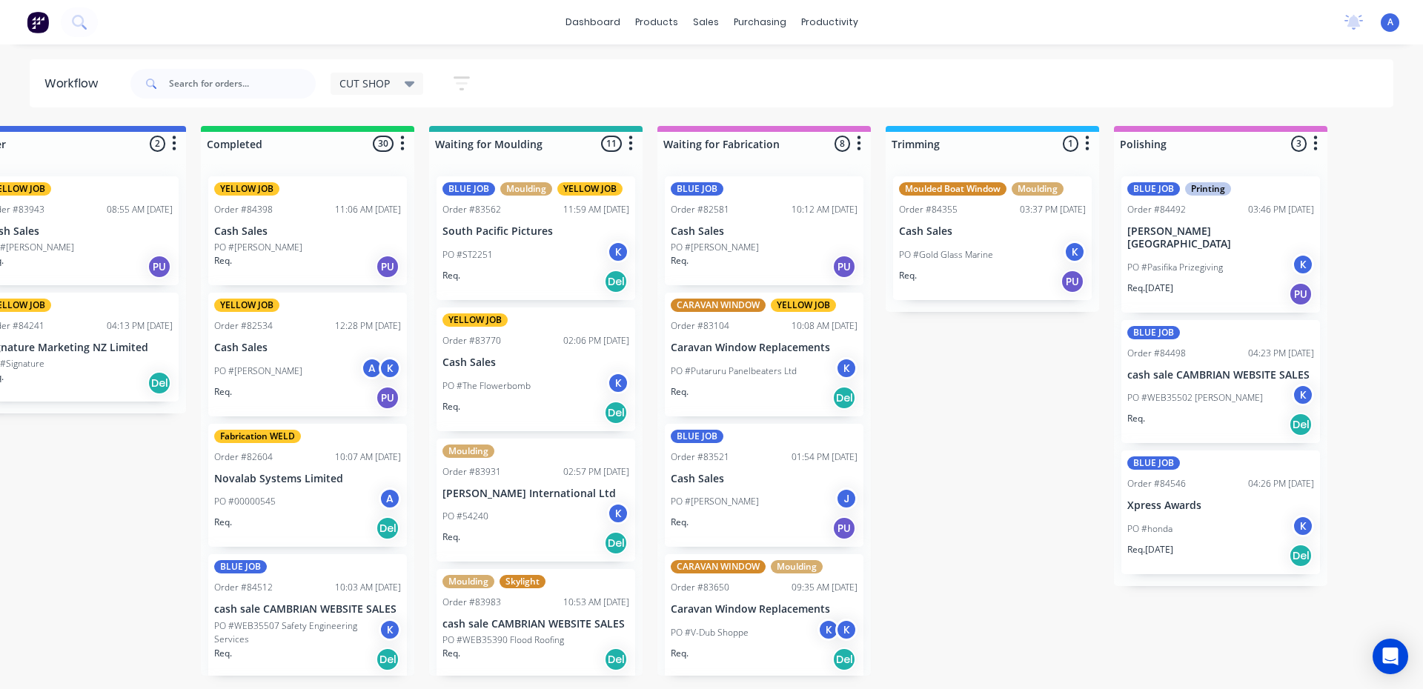
click at [313, 239] on div "YELLOW JOB Order #84398 11:06 AM [DATE] Cash Sales PO #[PERSON_NAME] Req. PU" at bounding box center [307, 230] width 199 height 109
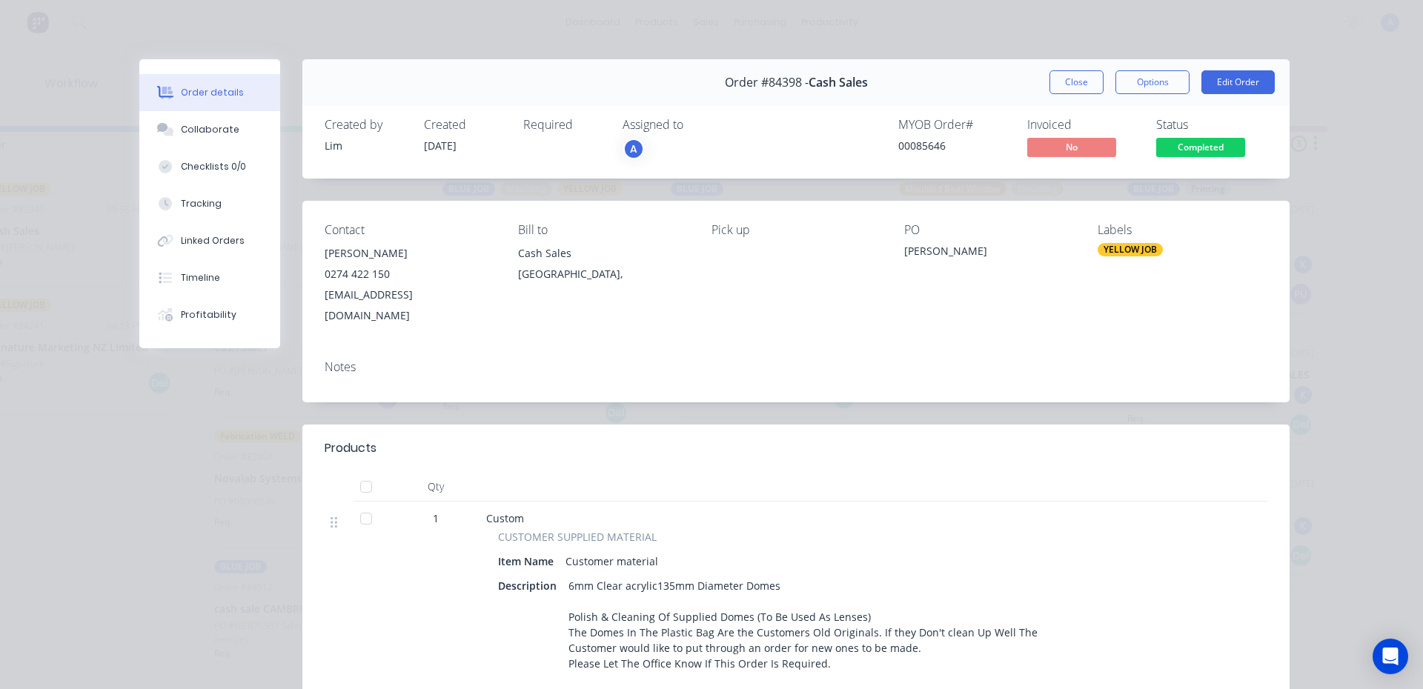
click at [665, 148] on div "A" at bounding box center [696, 149] width 148 height 22
click at [1073, 81] on button "Close" at bounding box center [1076, 82] width 54 height 24
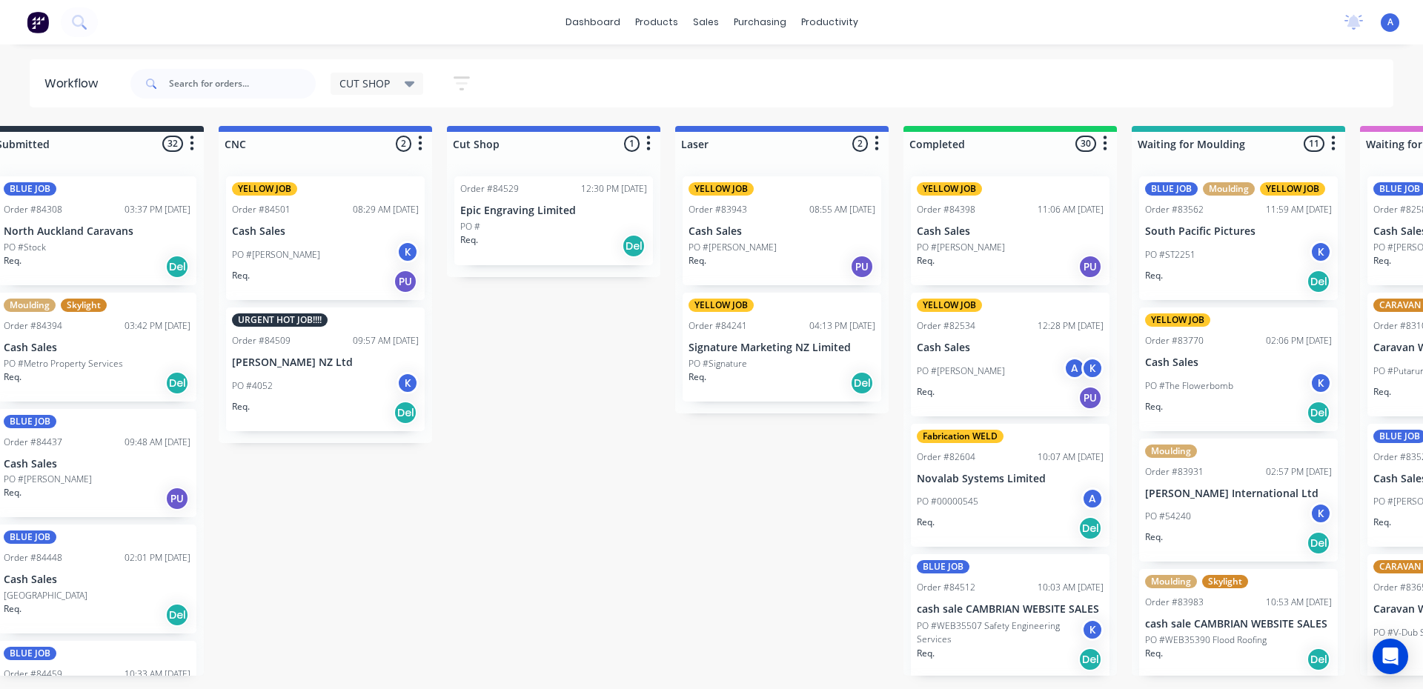
scroll to position [0, 0]
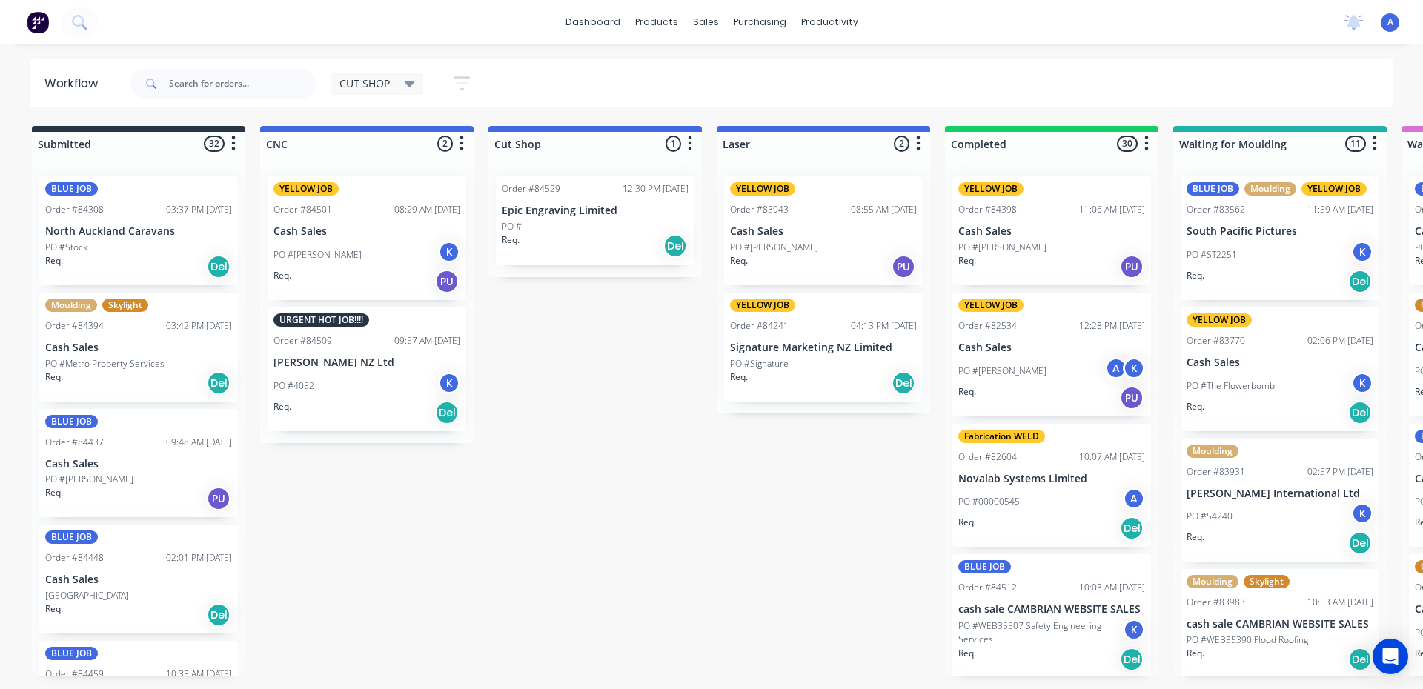
click at [375, 89] on span "CUT SHOP" at bounding box center [364, 84] width 50 height 16
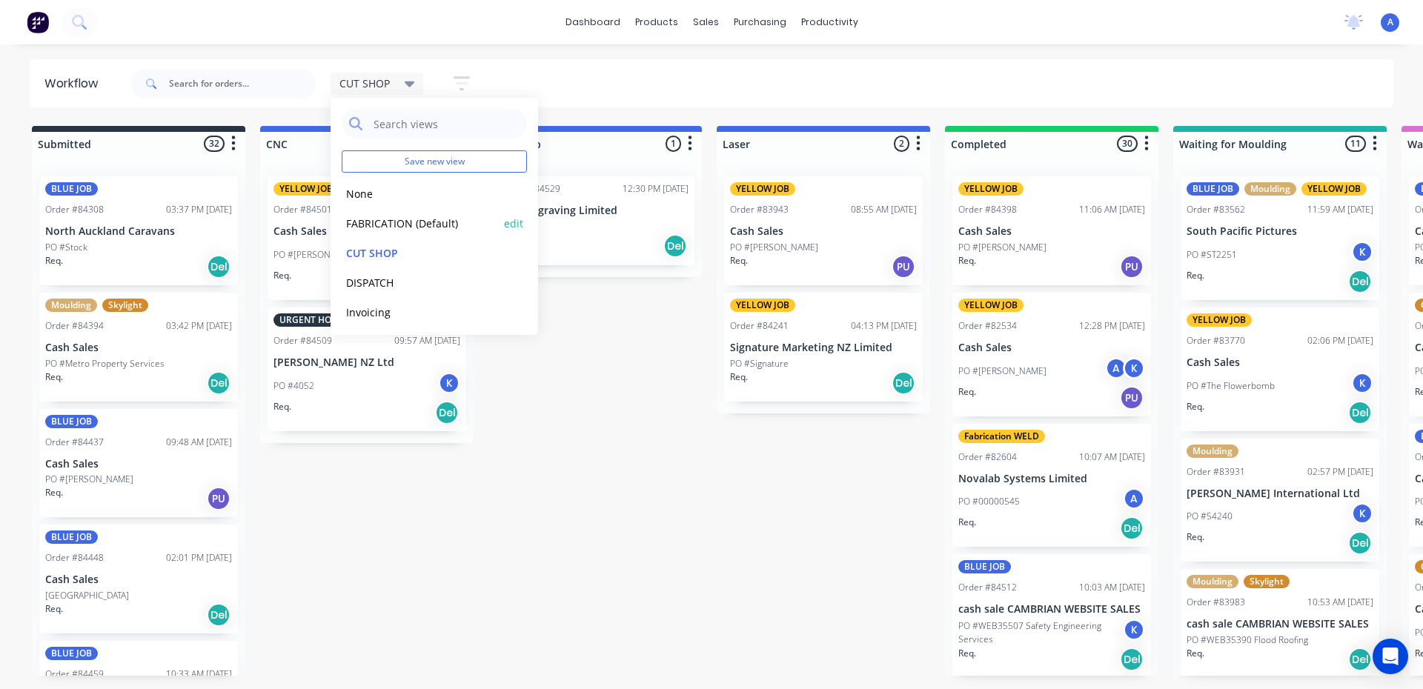
click at [416, 226] on button "FABRICATION (Default)" at bounding box center [421, 223] width 158 height 17
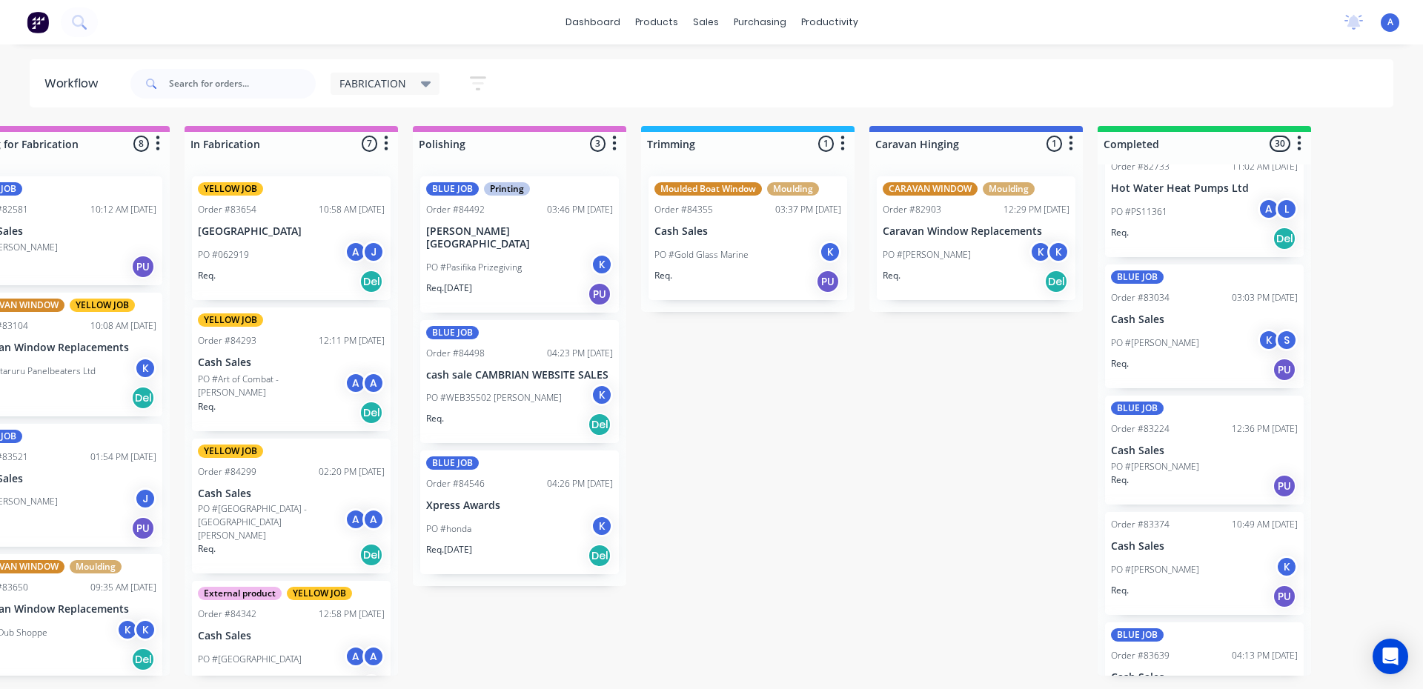
scroll to position [435, 0]
click at [1195, 321] on p "Cash Sales" at bounding box center [1204, 320] width 187 height 13
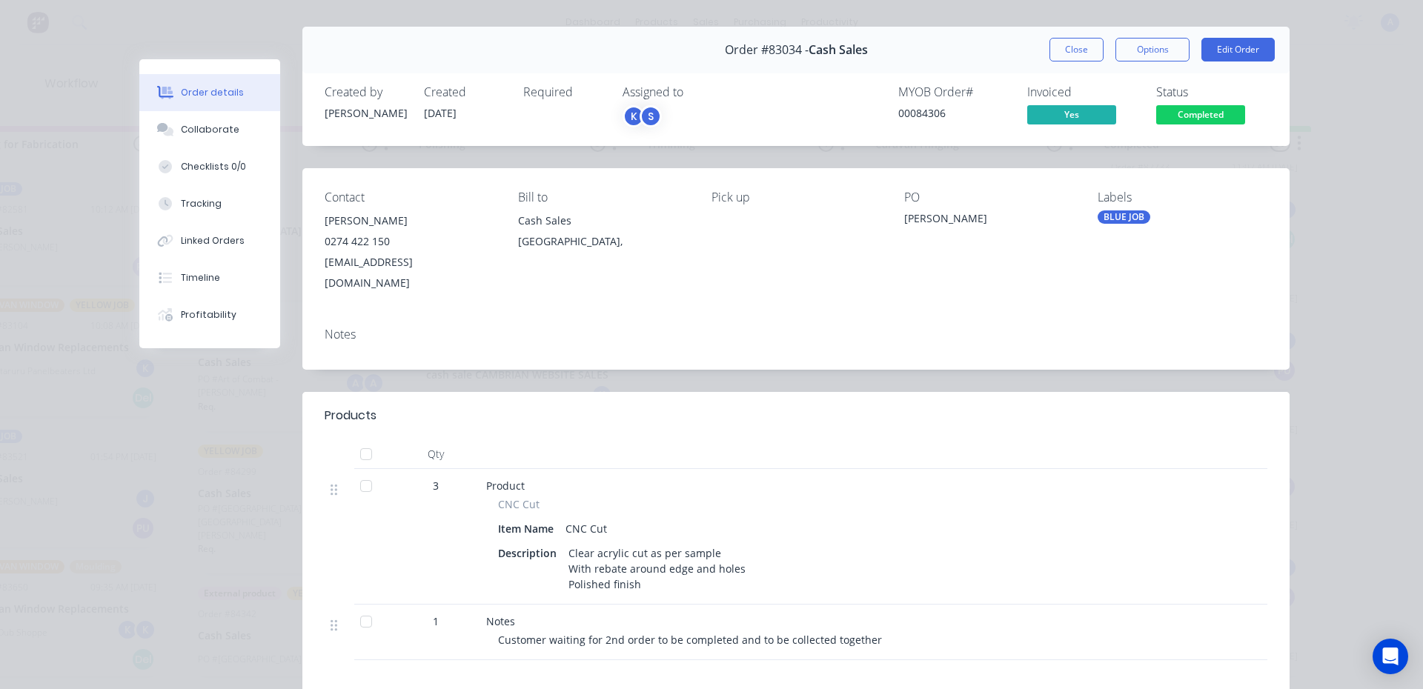
scroll to position [50, 0]
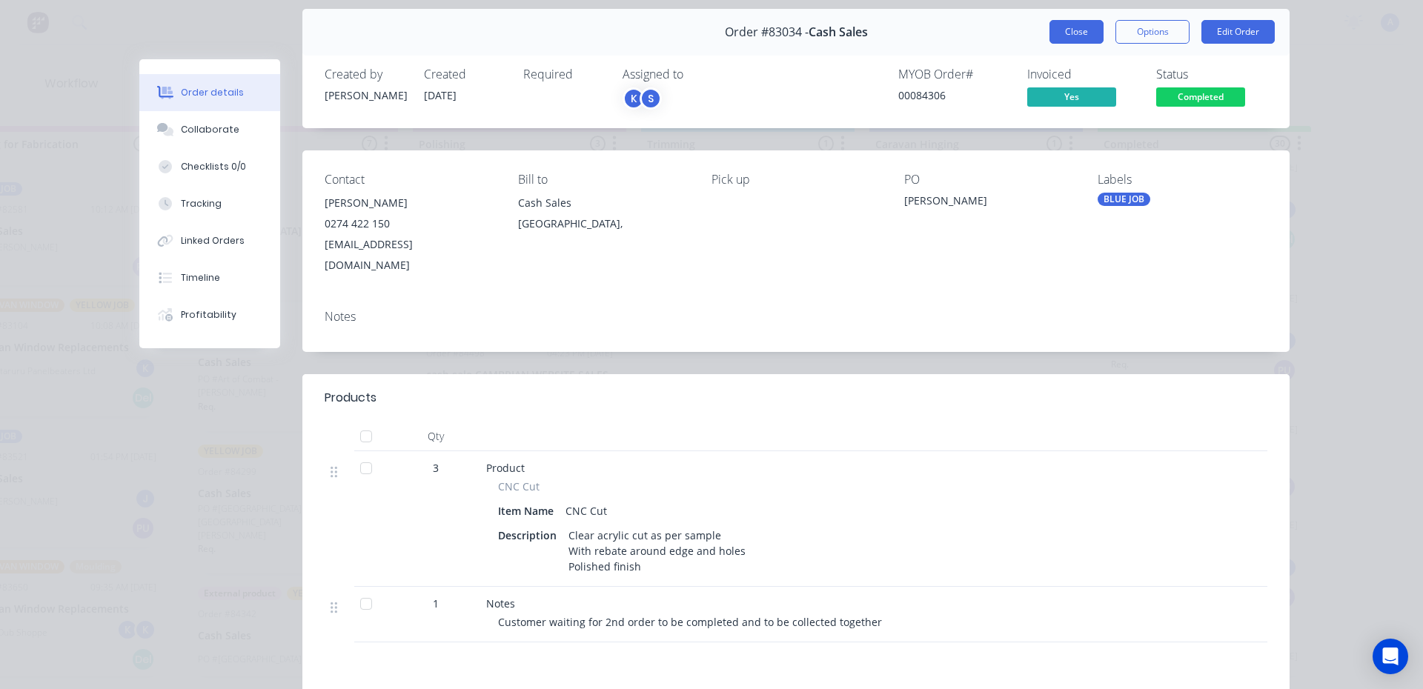
click at [1073, 33] on button "Close" at bounding box center [1076, 32] width 54 height 24
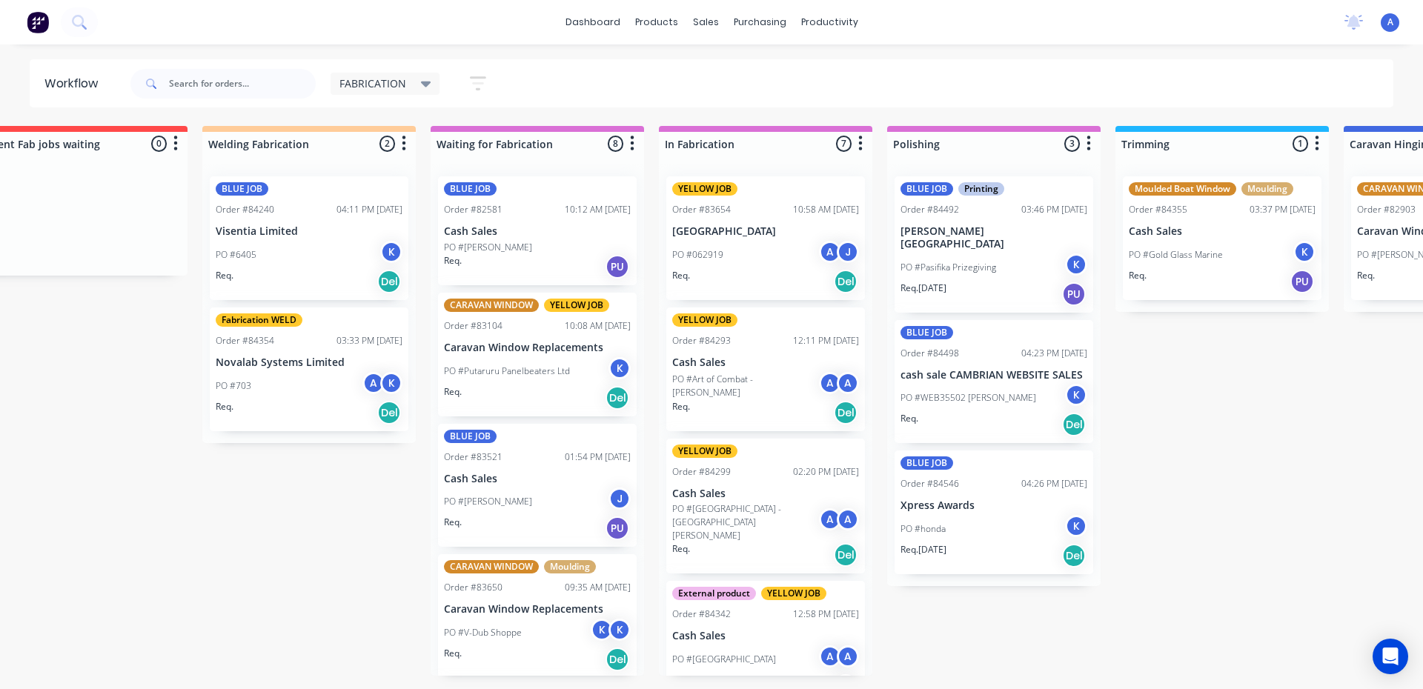
scroll to position [0, 54]
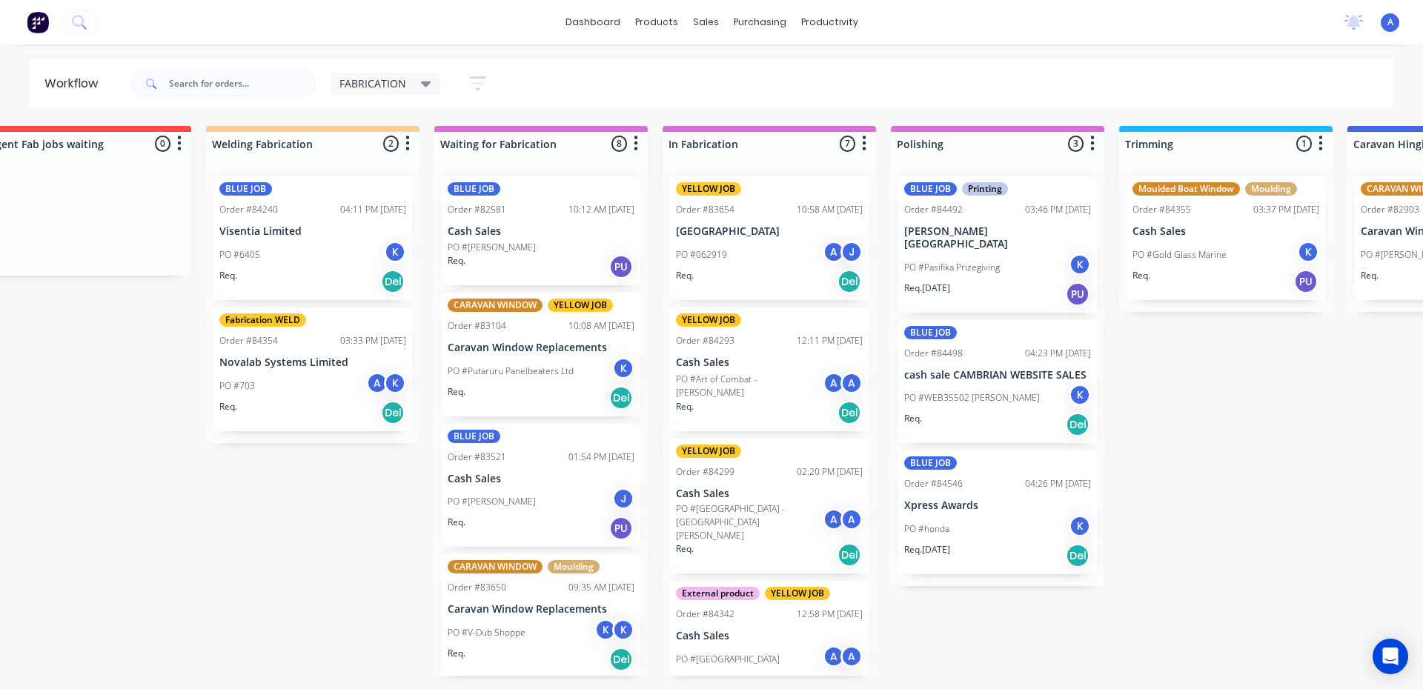
click at [398, 84] on span "FABRICATION" at bounding box center [372, 84] width 67 height 16
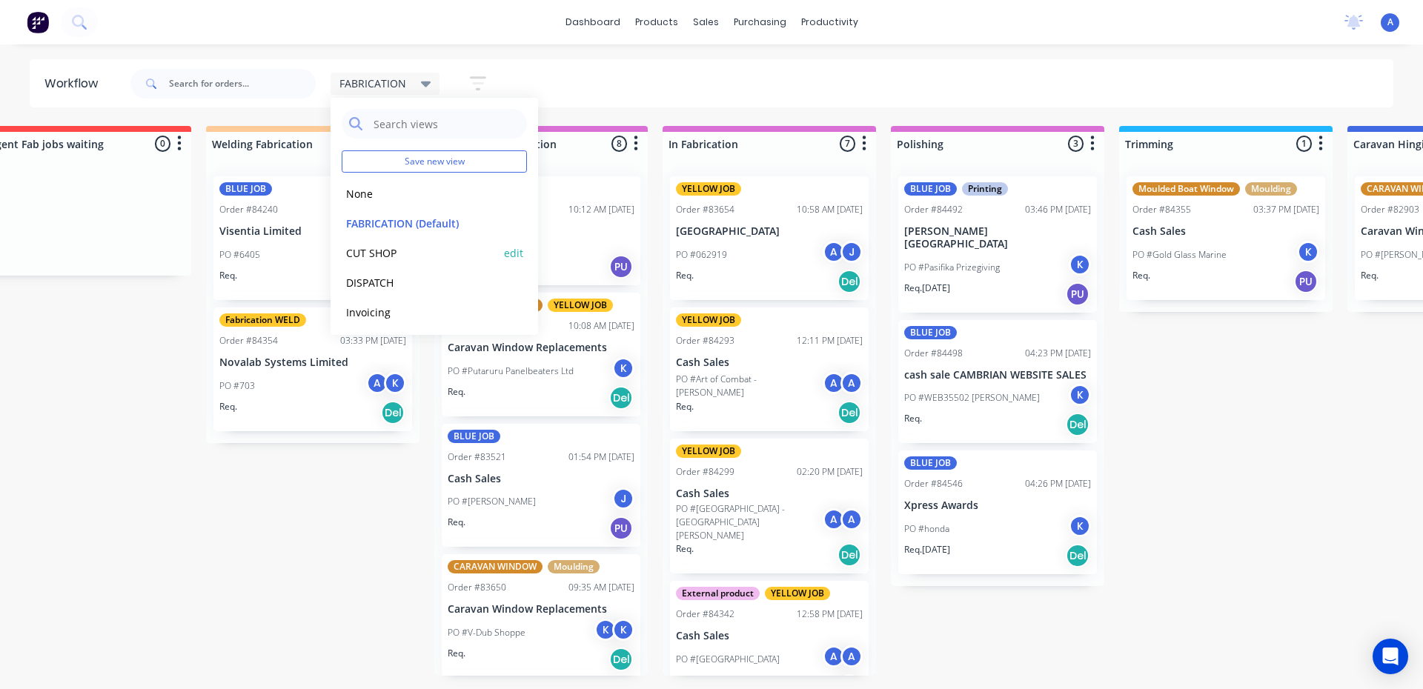
click at [385, 255] on button "CUT SHOP" at bounding box center [421, 252] width 158 height 17
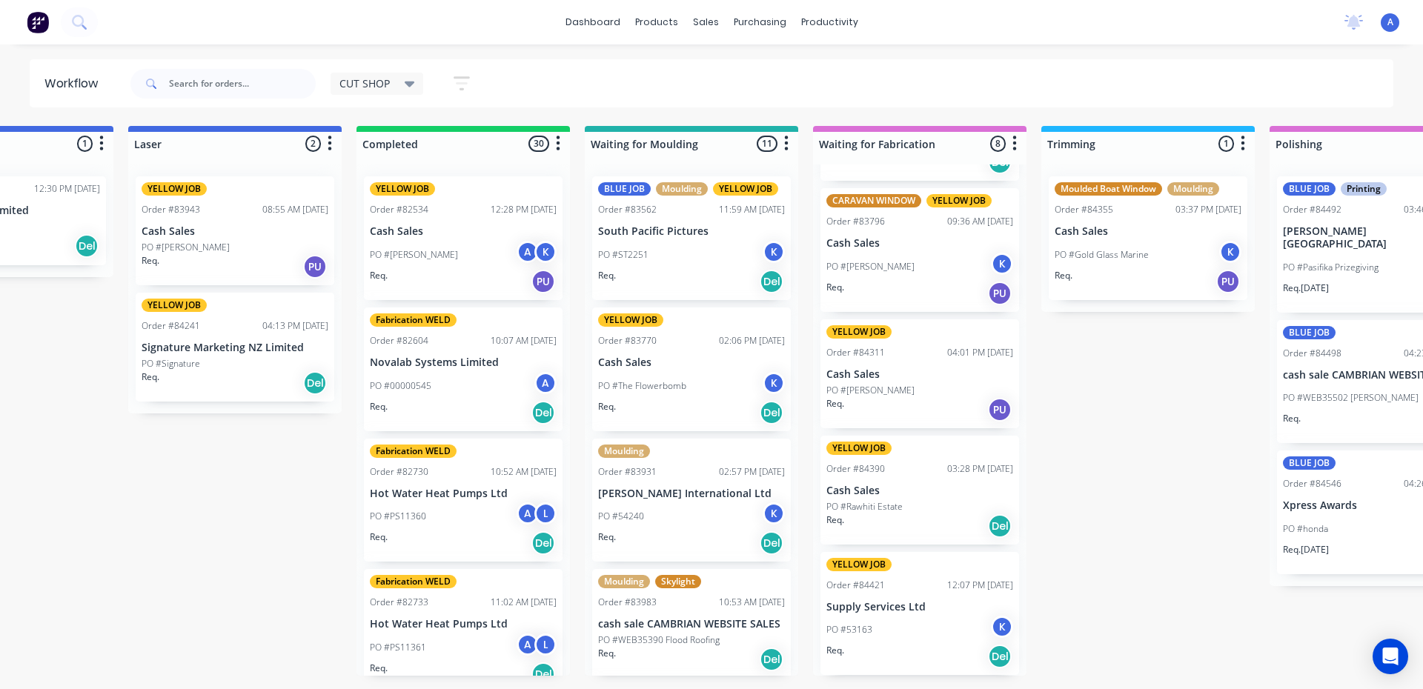
scroll to position [0, 573]
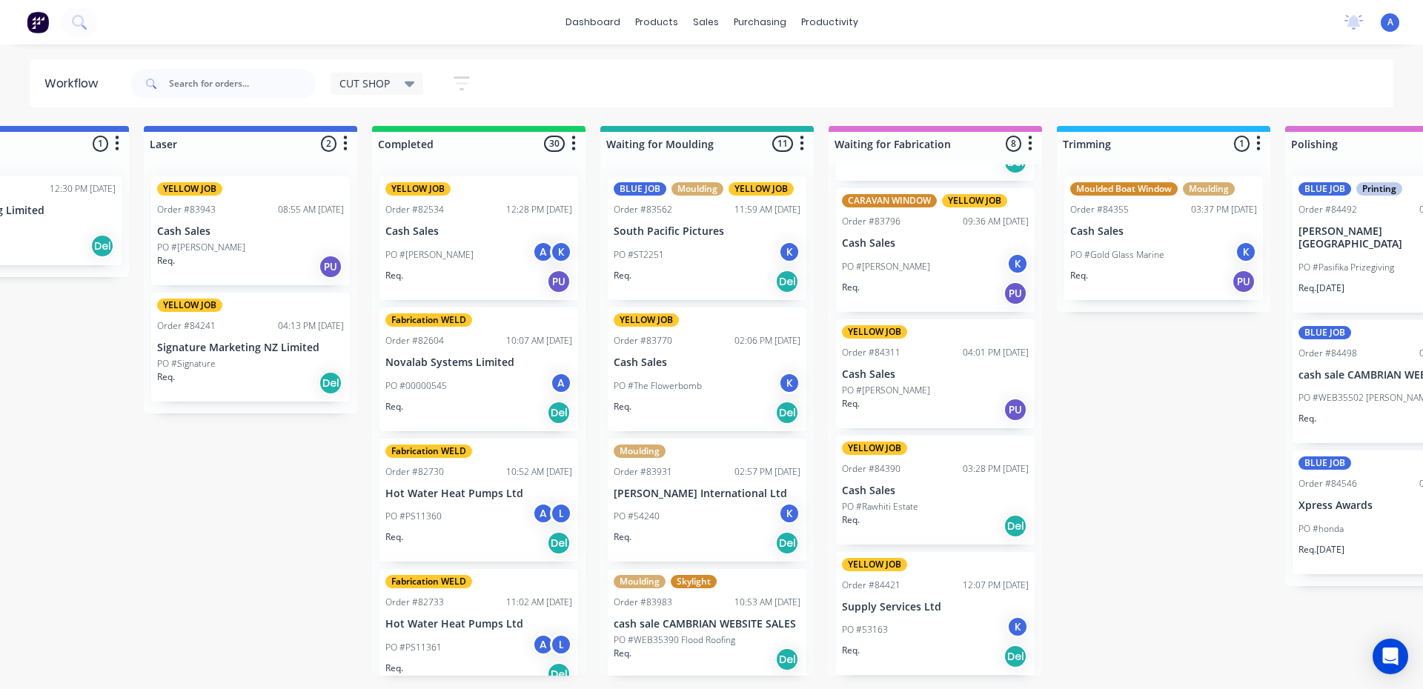
click at [410, 79] on icon at bounding box center [410, 84] width 10 height 16
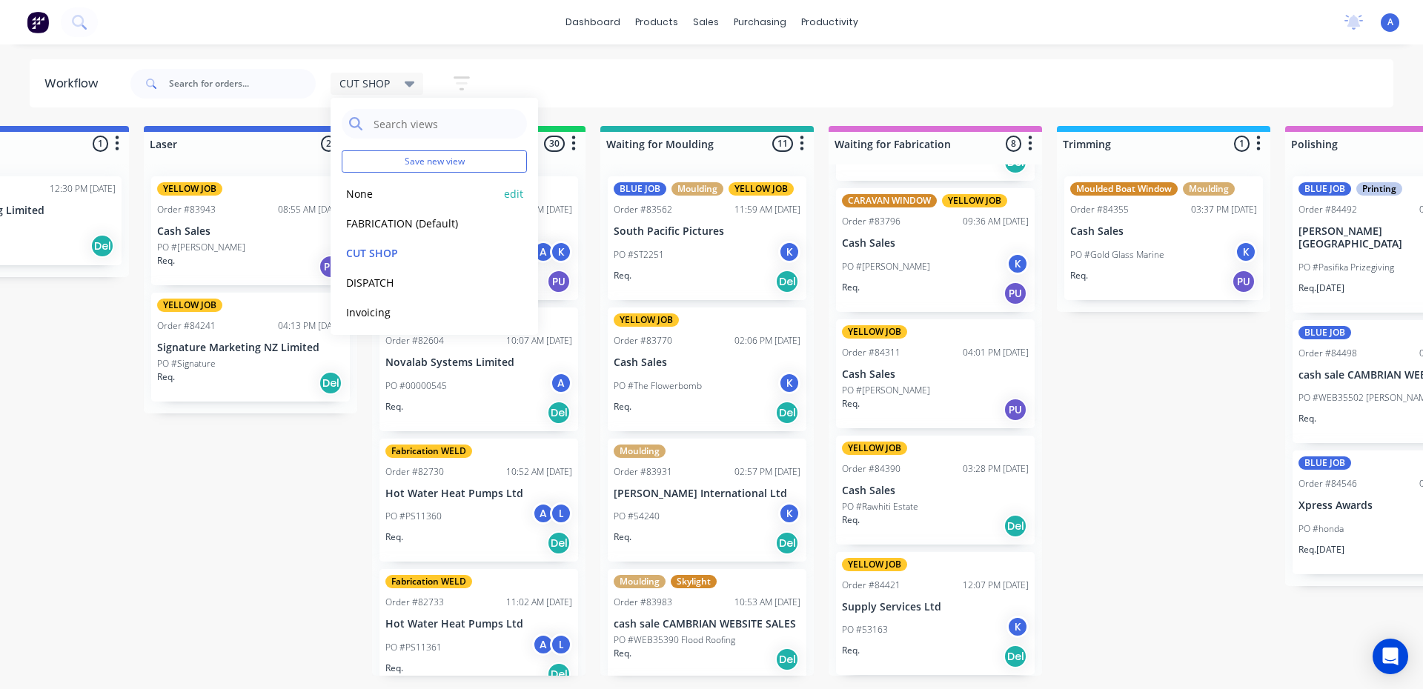
click at [362, 193] on button "None" at bounding box center [421, 193] width 158 height 17
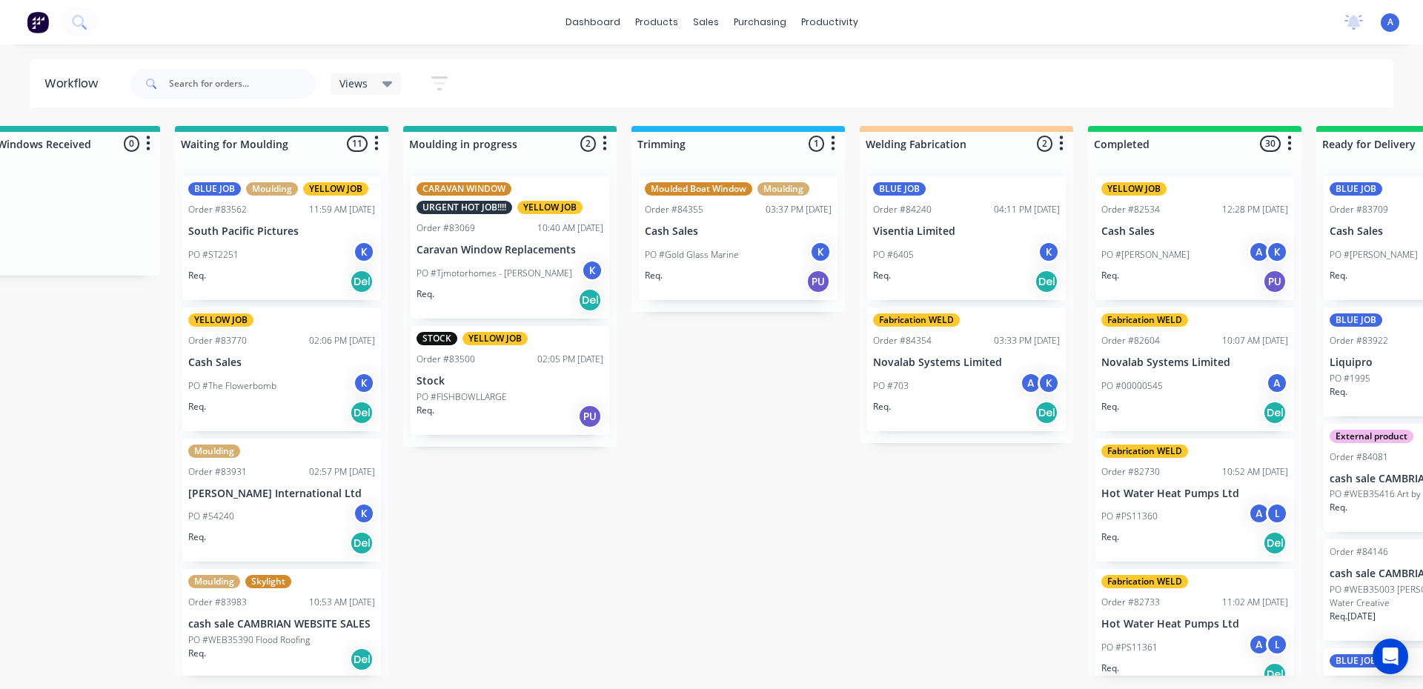
scroll to position [0, 2343]
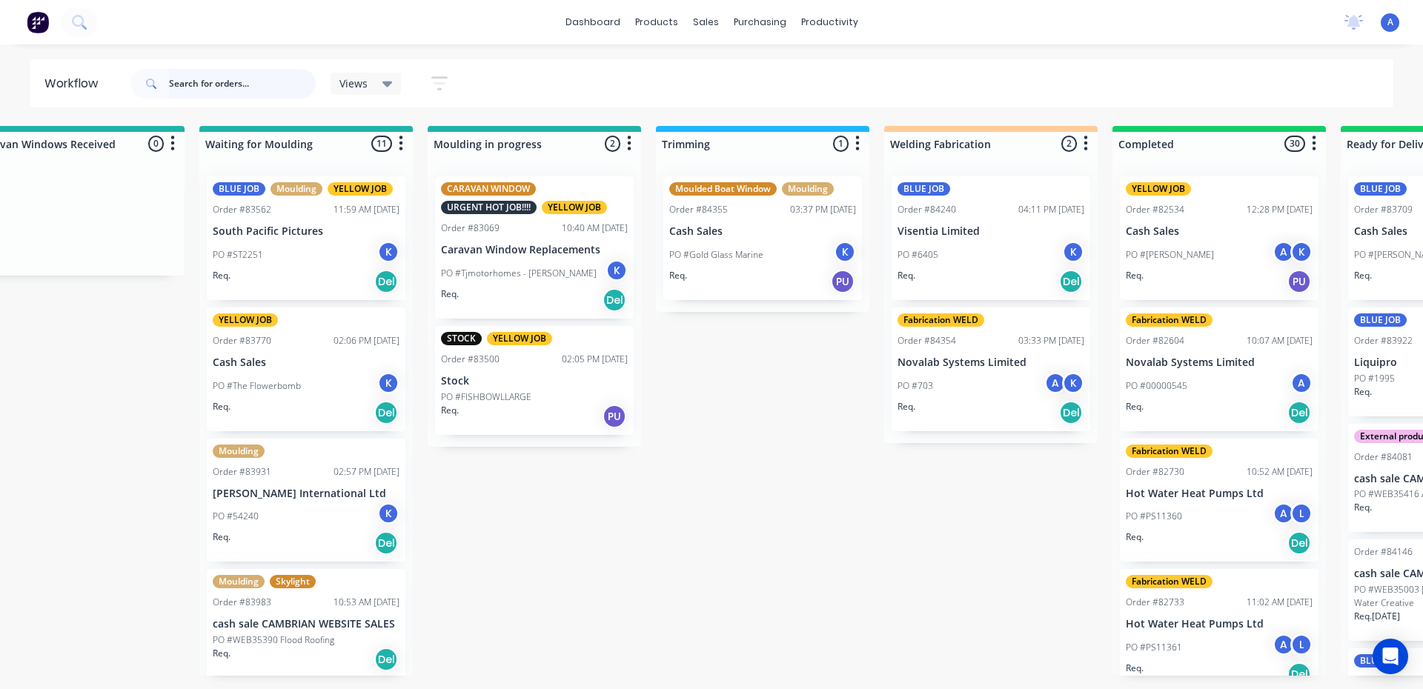
click at [211, 87] on input "text" at bounding box center [242, 84] width 147 height 30
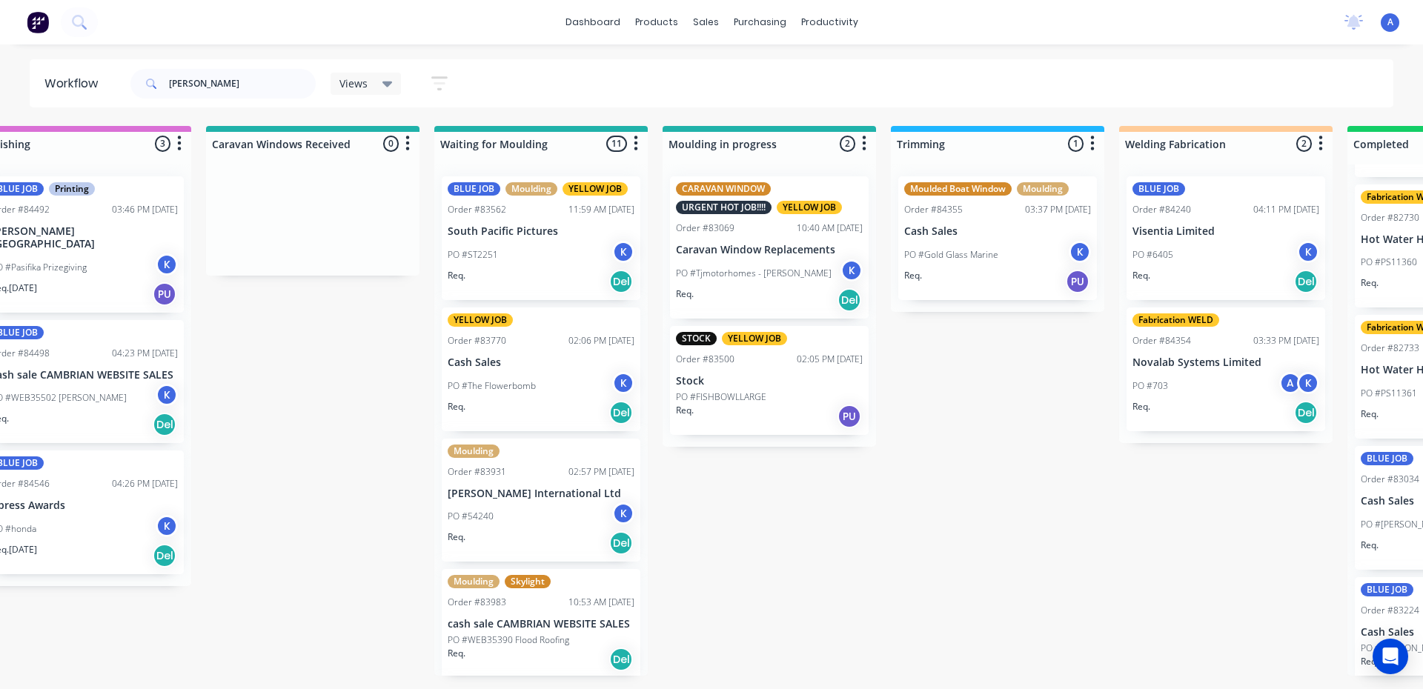
scroll to position [0, 2097]
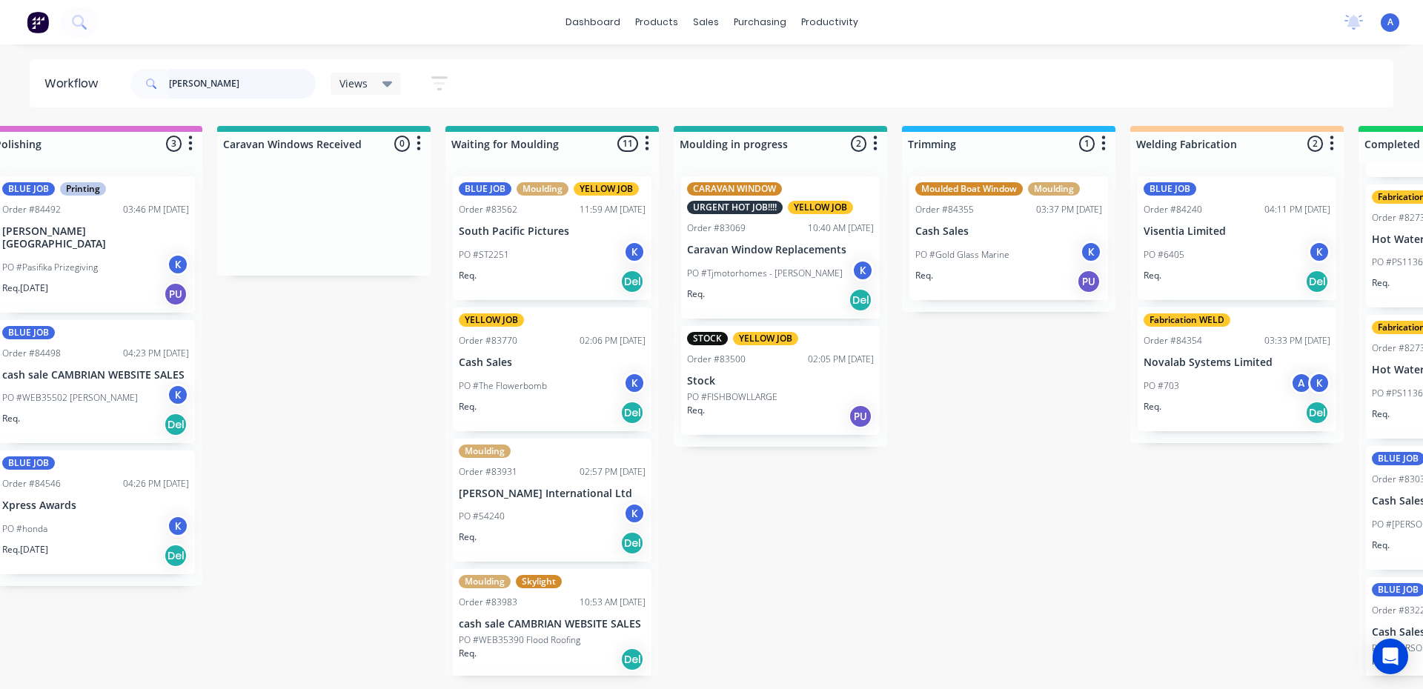
click at [185, 80] on input "[PERSON_NAME]" at bounding box center [242, 84] width 147 height 30
click at [209, 84] on input "[PERSON_NAME]" at bounding box center [242, 84] width 147 height 30
type input "[PERSON_NAME]"
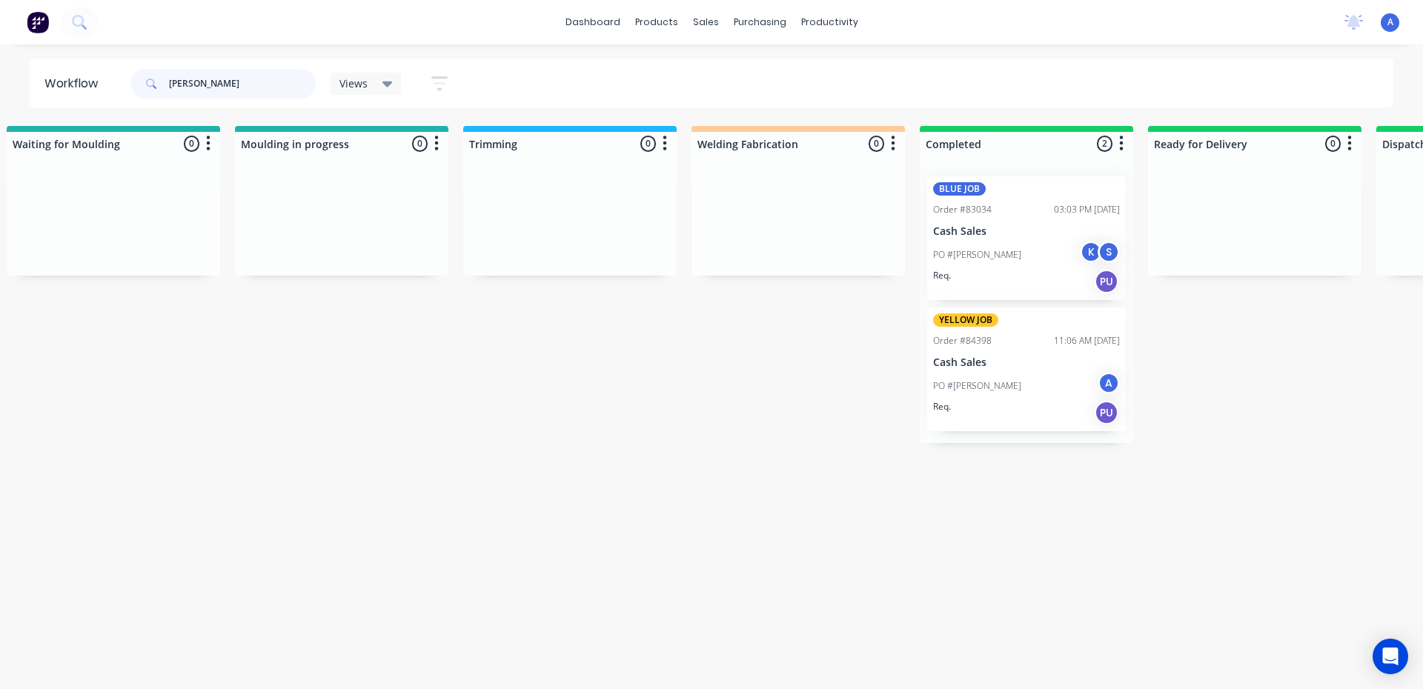
scroll to position [0, 2537]
